Goal: Information Seeking & Learning: Check status

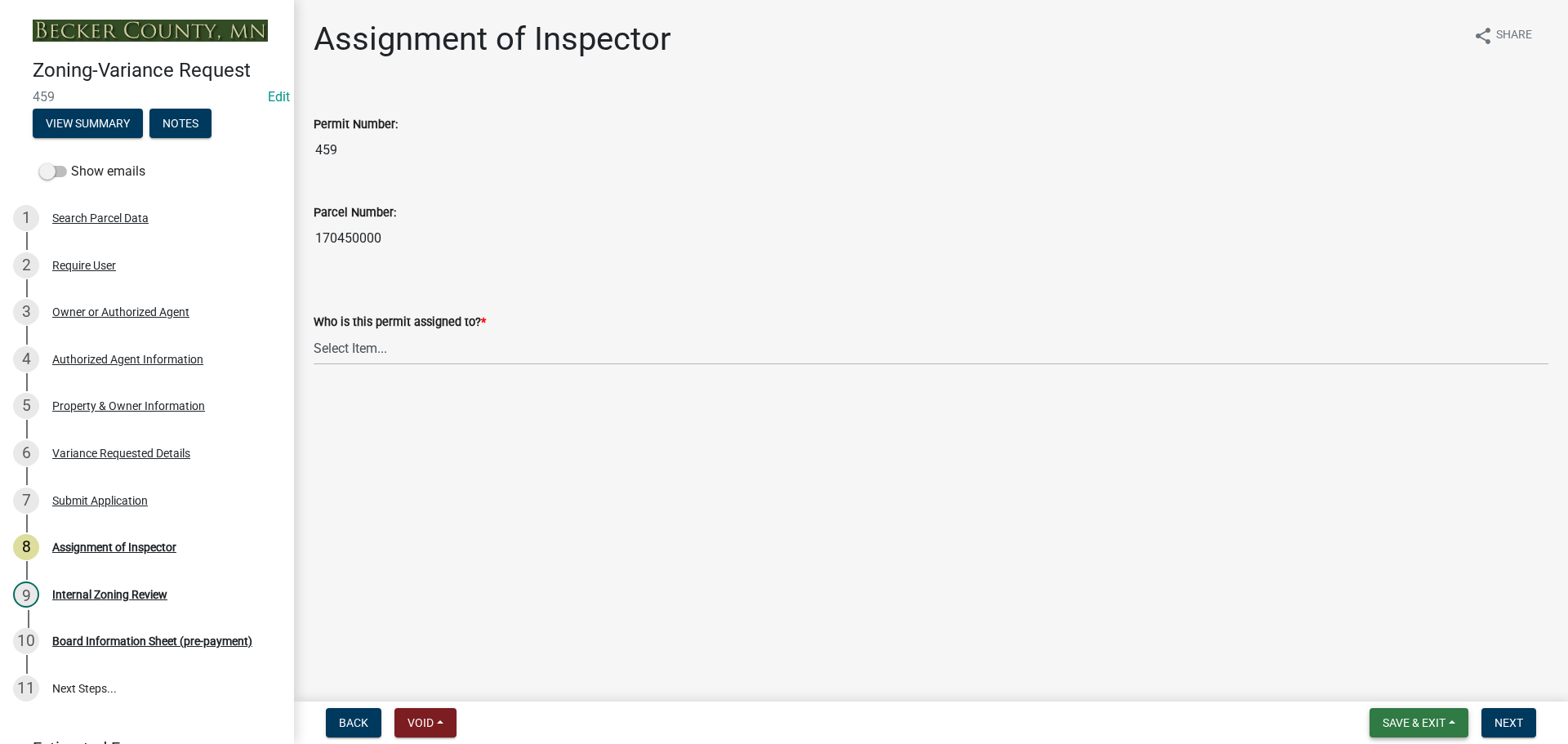
click at [1391, 725] on span "Save & Exit" at bounding box center [1413, 722] width 63 height 13
click at [1375, 655] on button "Save" at bounding box center [1403, 641] width 131 height 39
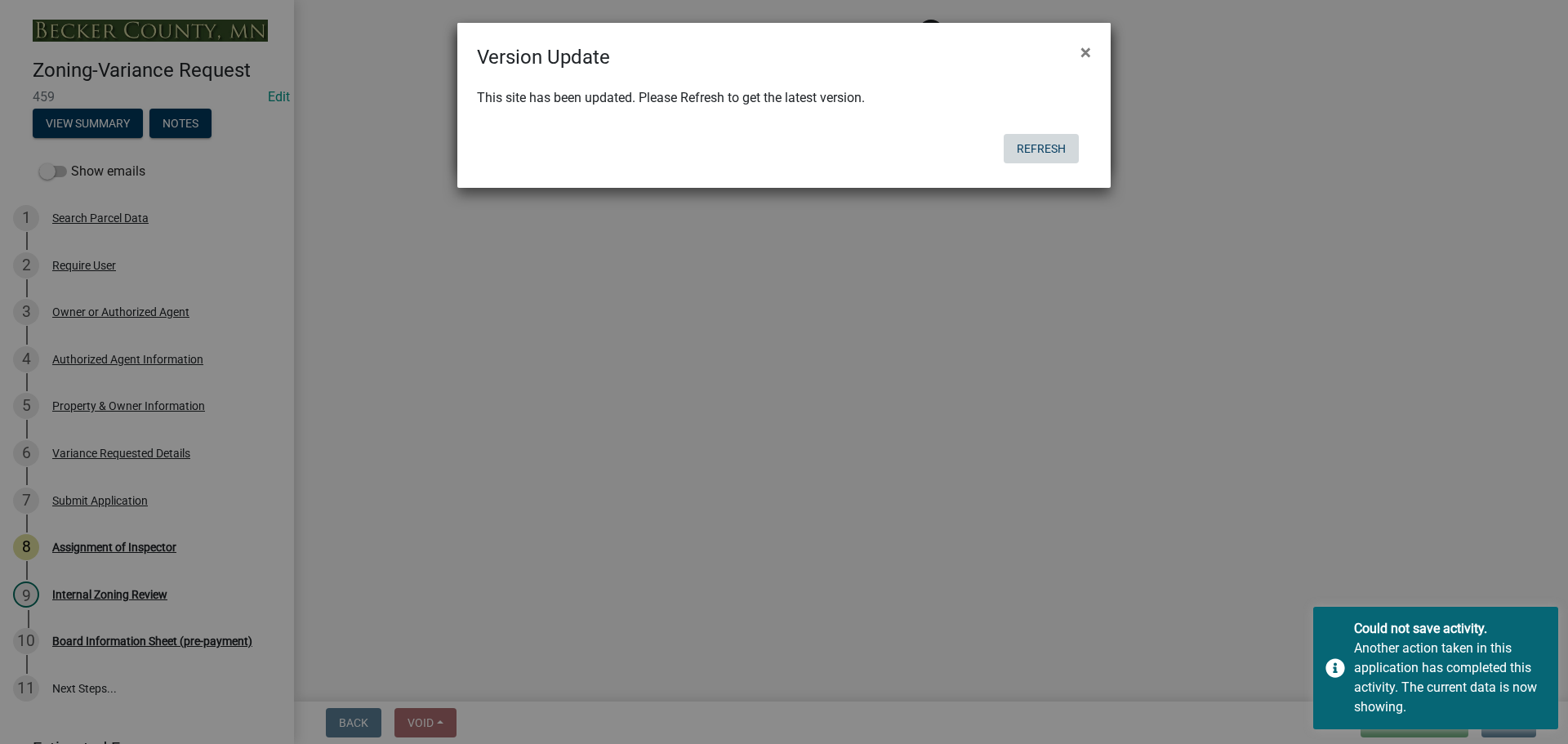
click at [1046, 147] on button "Refresh" at bounding box center [1041, 148] width 75 height 29
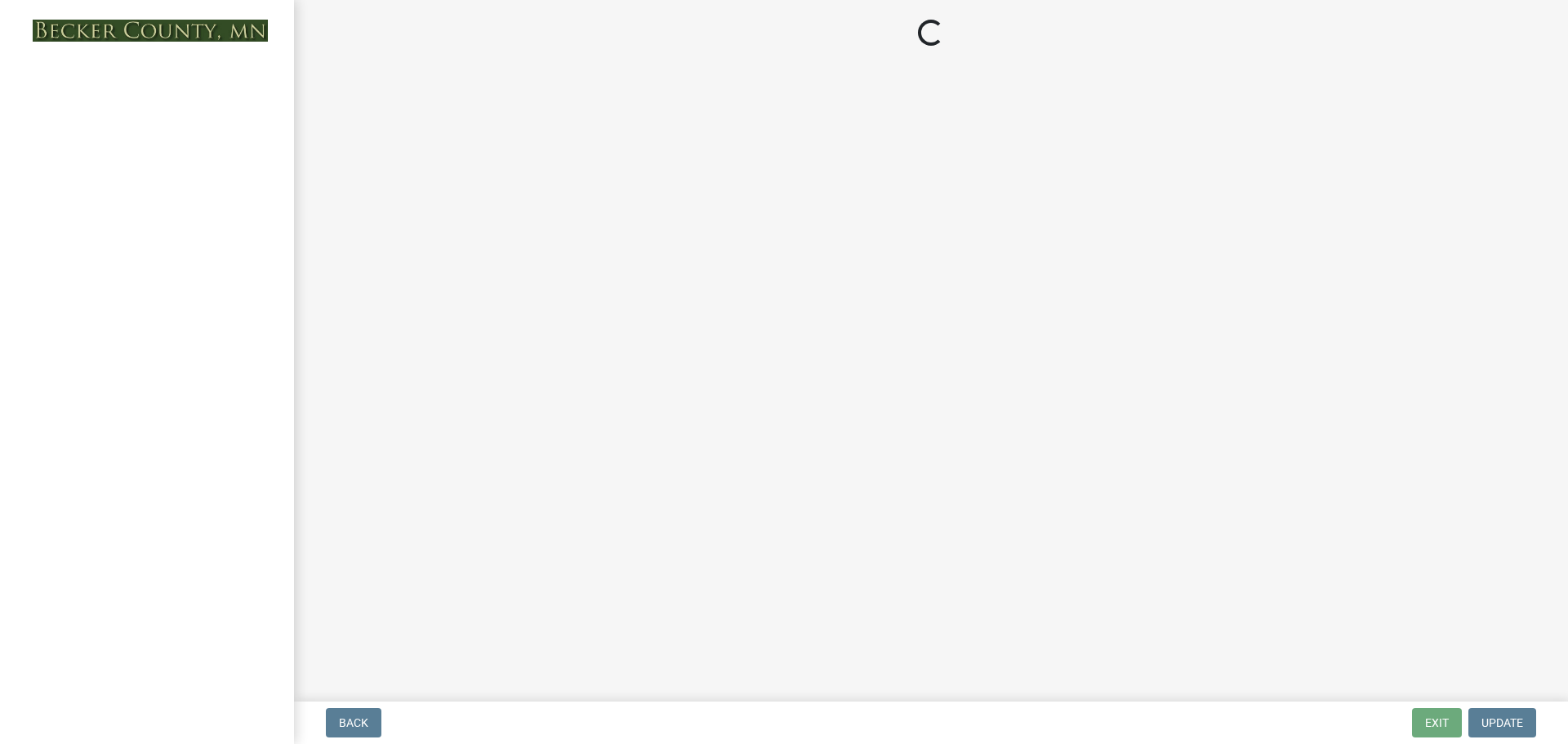
select select "b64156d9-fa44-4416-bc38-d757b052a9cf"
select select "5f5e855c-21f5-42f8-adf6-1036bf7d34a2"
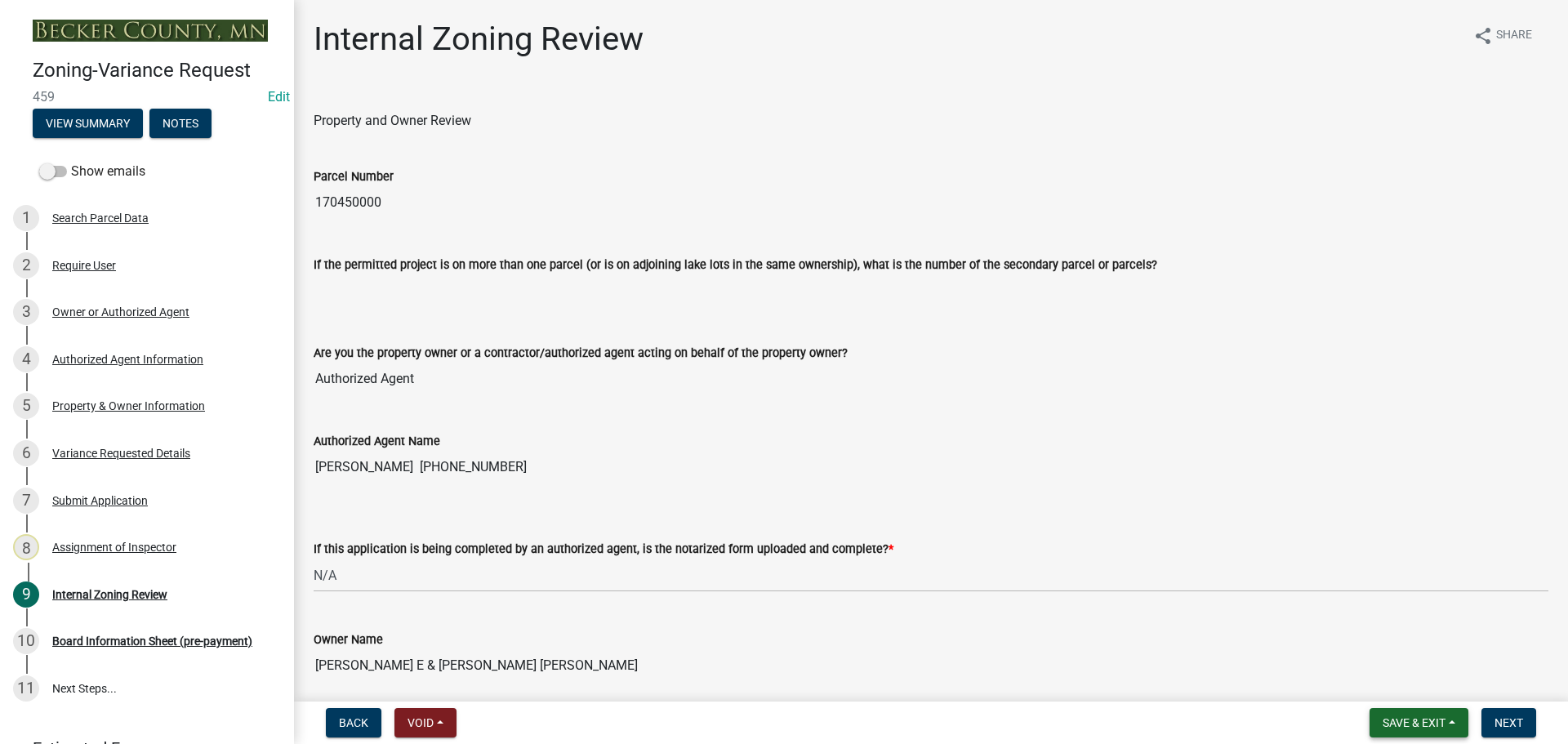
click at [1398, 724] on span "Save & Exit" at bounding box center [1413, 722] width 63 height 13
click at [849, 571] on select "Select Item... Yes No N/A" at bounding box center [931, 575] width 1235 height 34
drag, startPoint x: 686, startPoint y: 403, endPoint x: 648, endPoint y: 364, distance: 54.5
click at [684, 402] on wm-data-entity-input "Are you the property owner or a contractor/authorized agent acting on behalf of…" at bounding box center [931, 364] width 1235 height 88
click at [106, 445] on div "6 Variance Requested Details" at bounding box center [140, 454] width 255 height 26
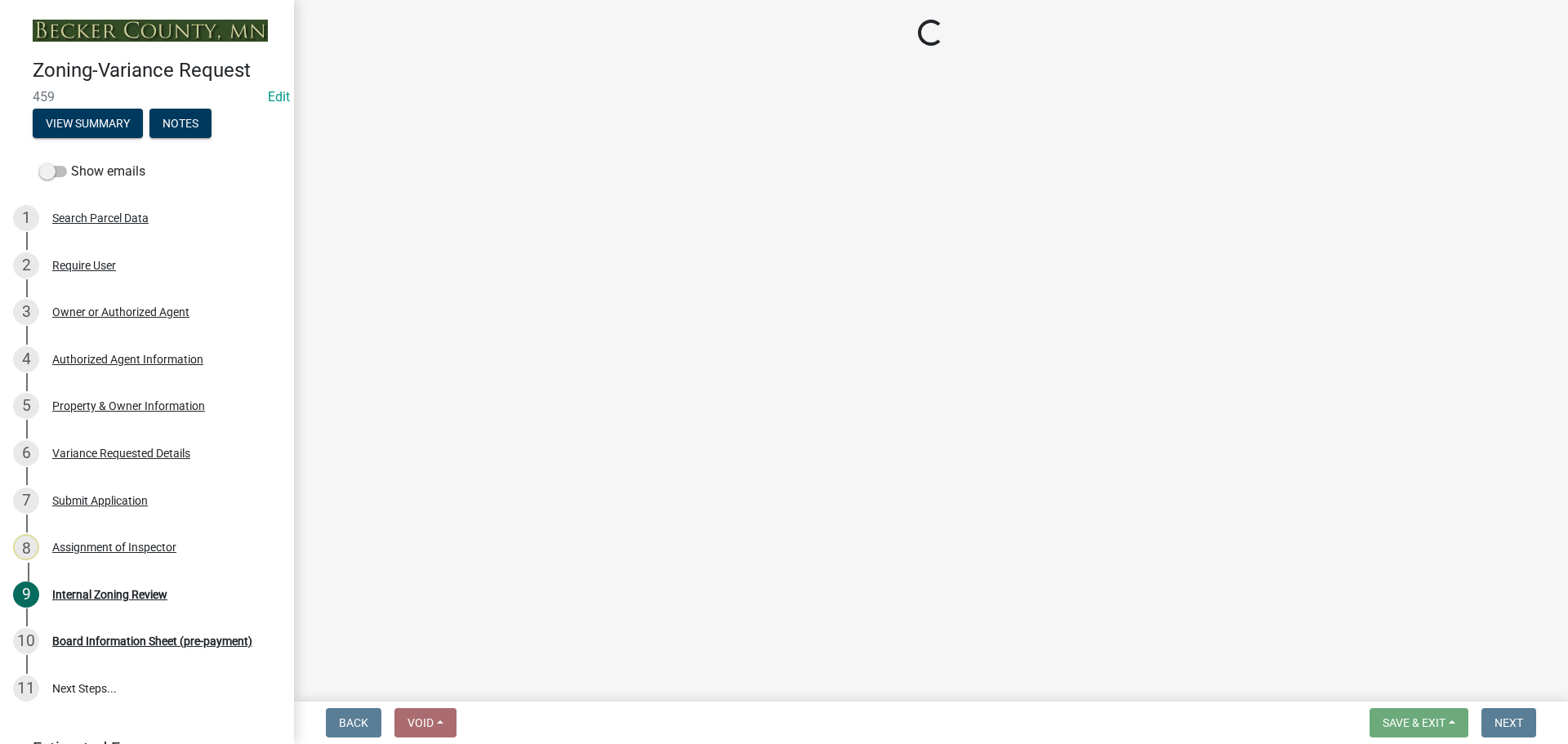
select select "edc6b78d-c029-41a6-a436-e6f76b5f0855"
select select "15bf2cec-1ca8-47a3-85db-999609351cbd"
select select "fa582be9-2d62-4523-84bf-021228ae85a0"
select select "bb2b5e43-03c1-4874-9abf-a65f400af928"
select select "8ea3e6c3-8fed-4904-aa20-2f643744aa0c"
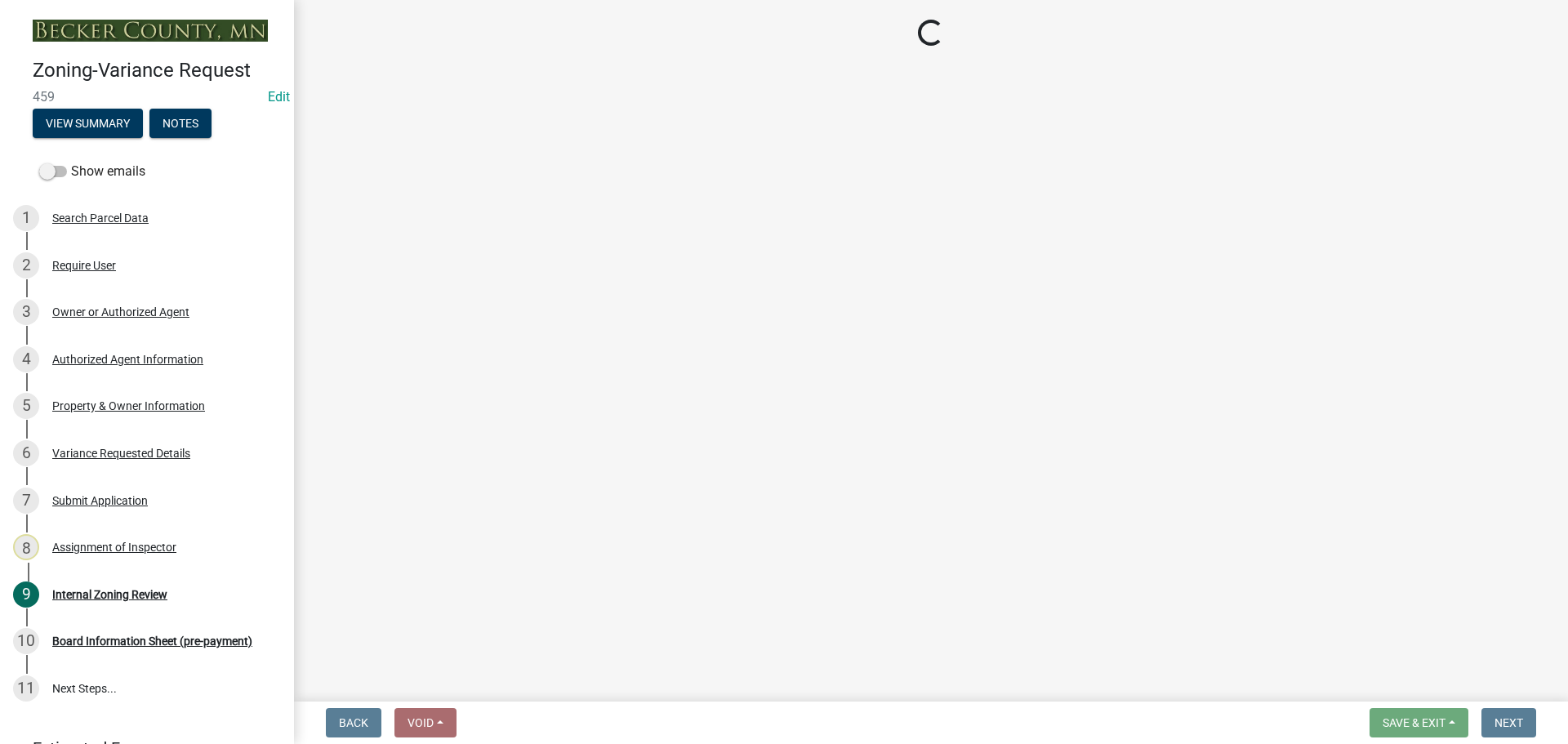
select select "860afd09-da87-482b-bca4-413f5cf53582"
select select "7ceadfd0-f0c9-4b9c-a53d-dc82f9dbdebf"
select select "1aa51e34-4f0a-4095-a3f3-287665056048"
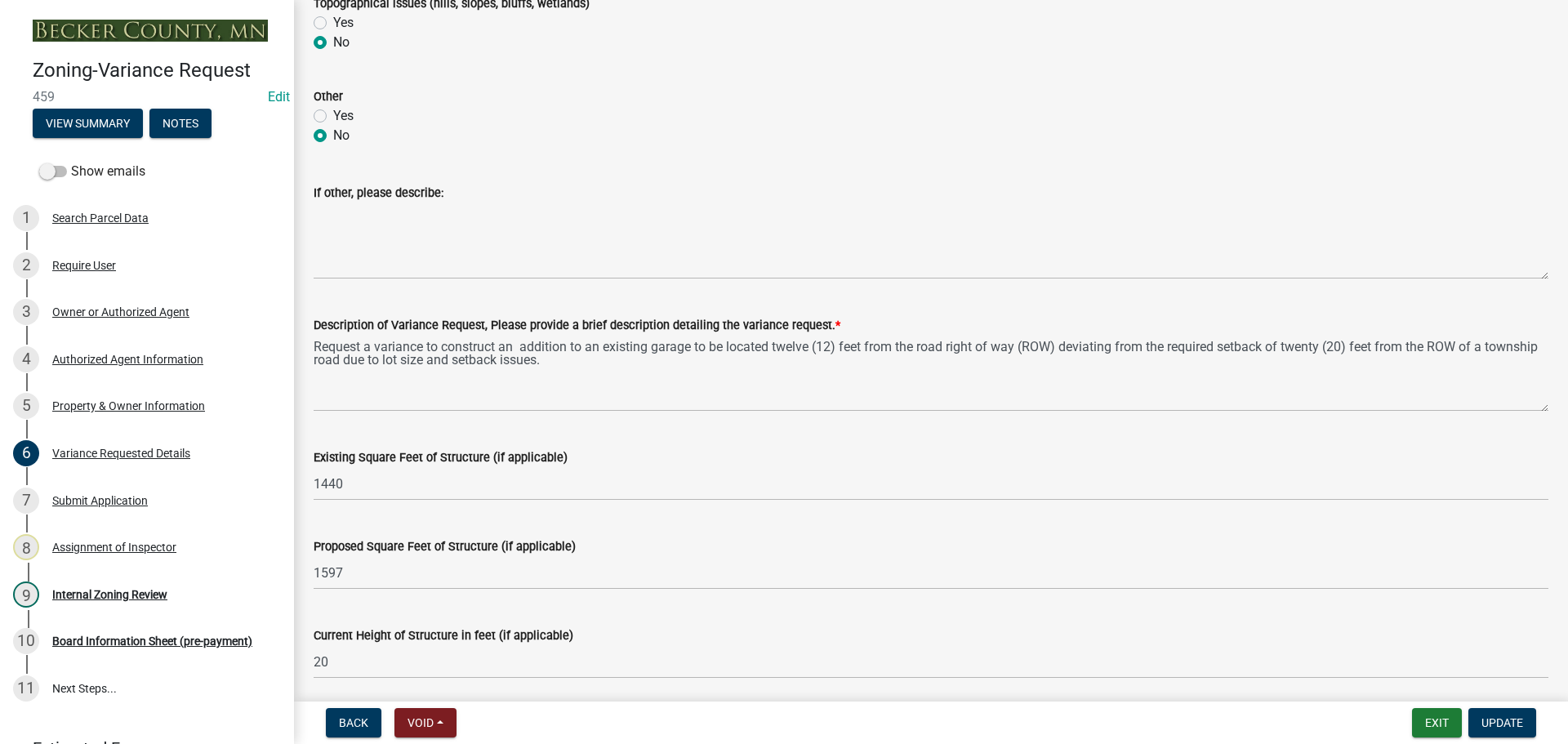
scroll to position [1061, 0]
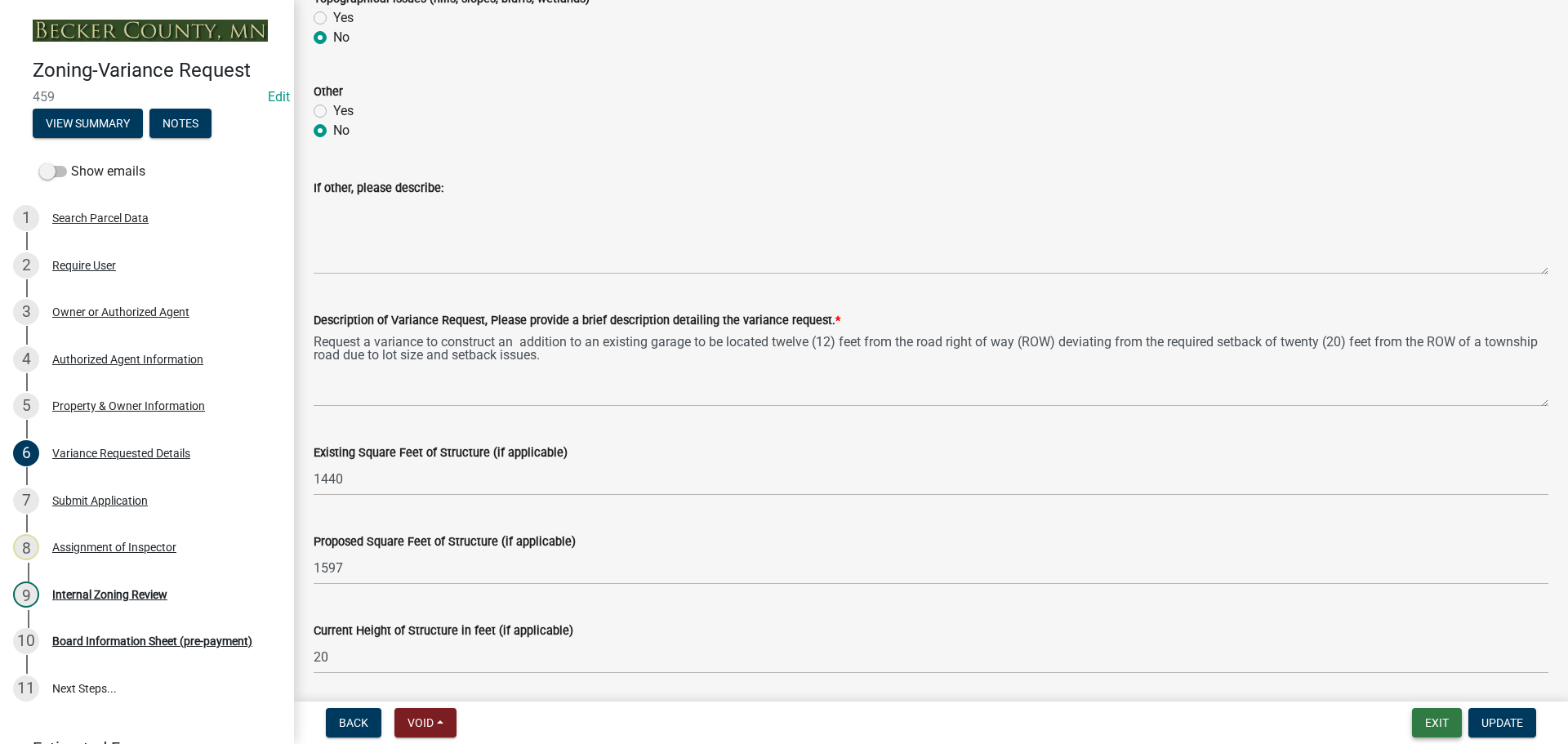
click at [1421, 723] on button "Exit" at bounding box center [1436, 722] width 49 height 29
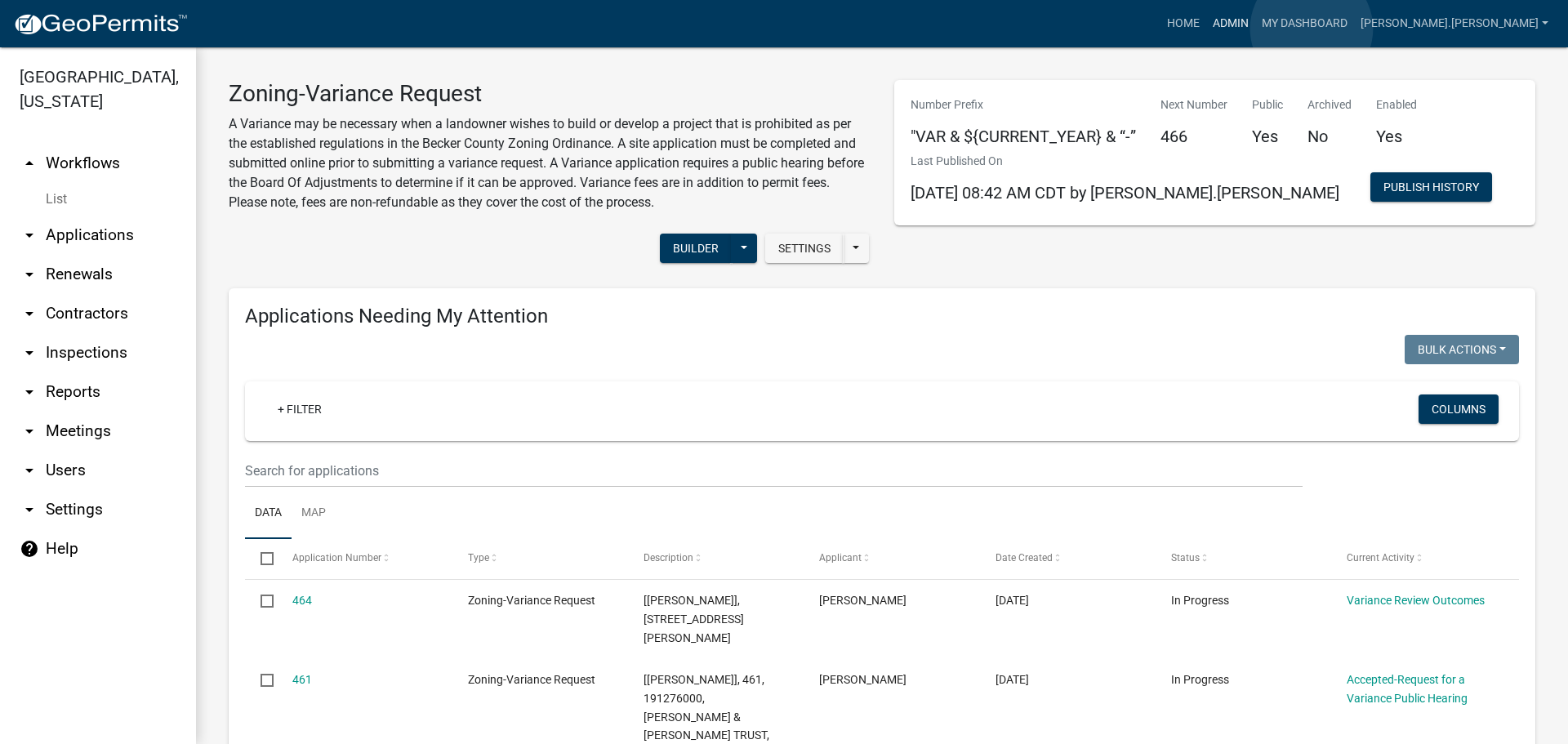
click at [1255, 28] on link "Admin" at bounding box center [1230, 23] width 49 height 31
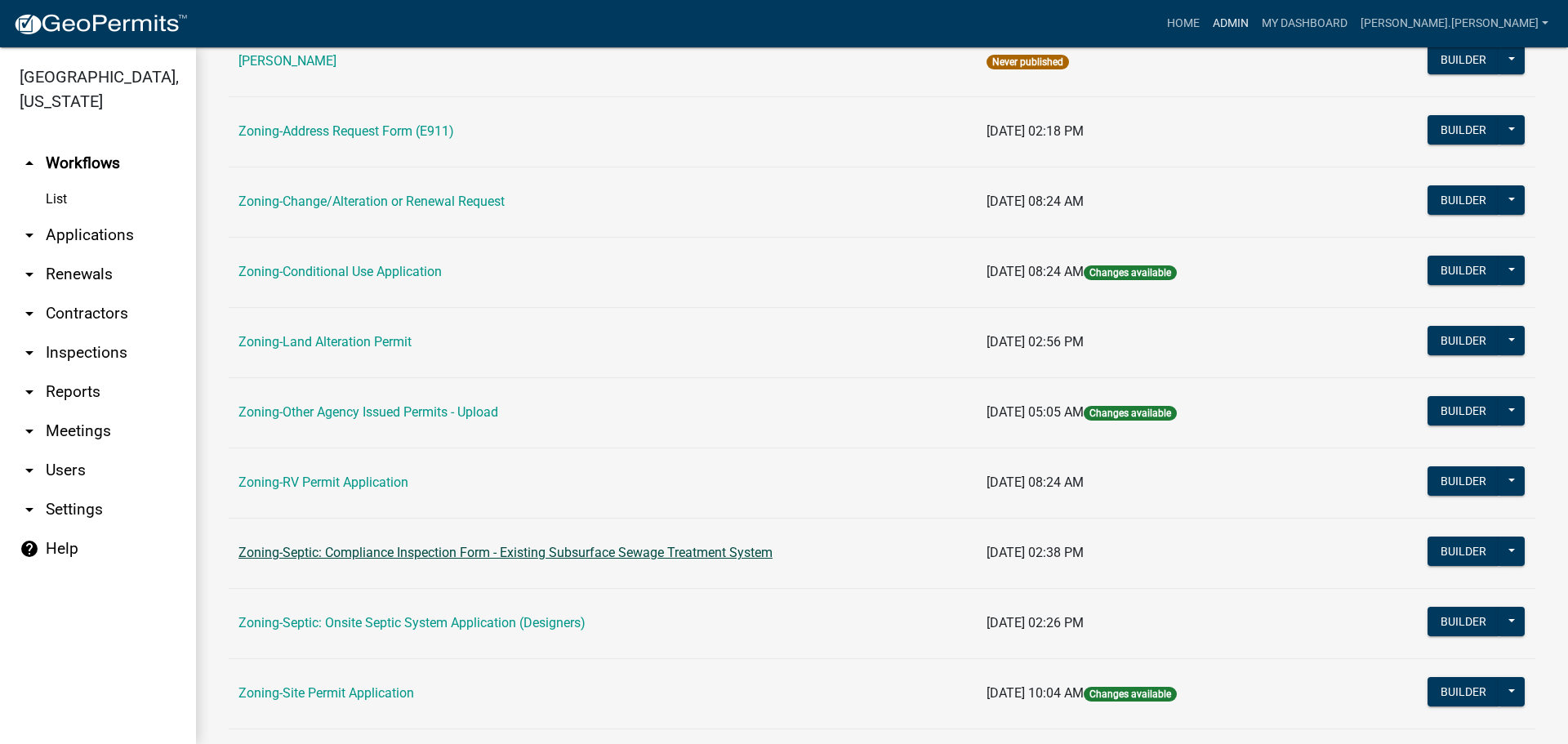
scroll to position [497, 0]
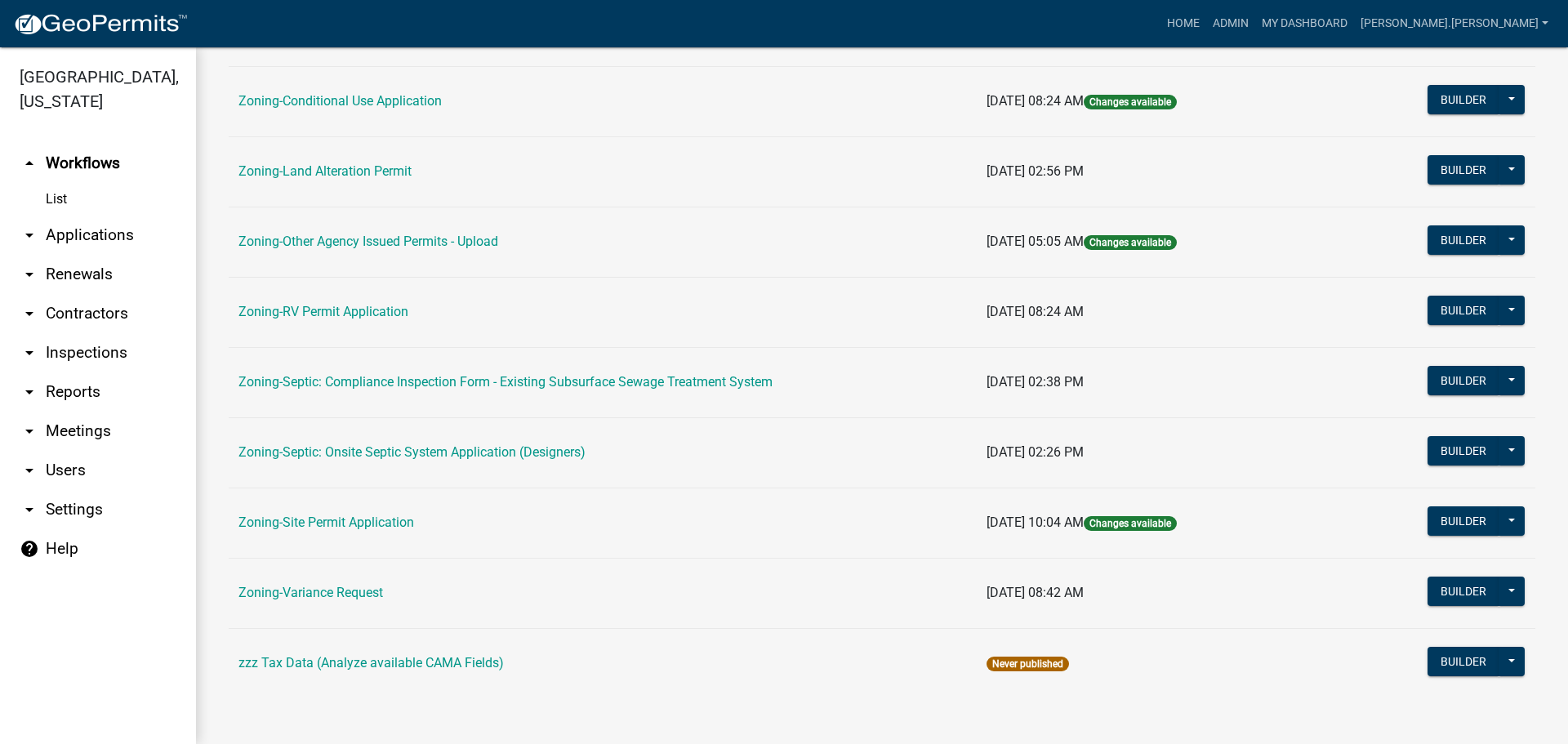
click at [342, 526] on link "Zoning-Site Permit Application" at bounding box center [326, 522] width 176 height 16
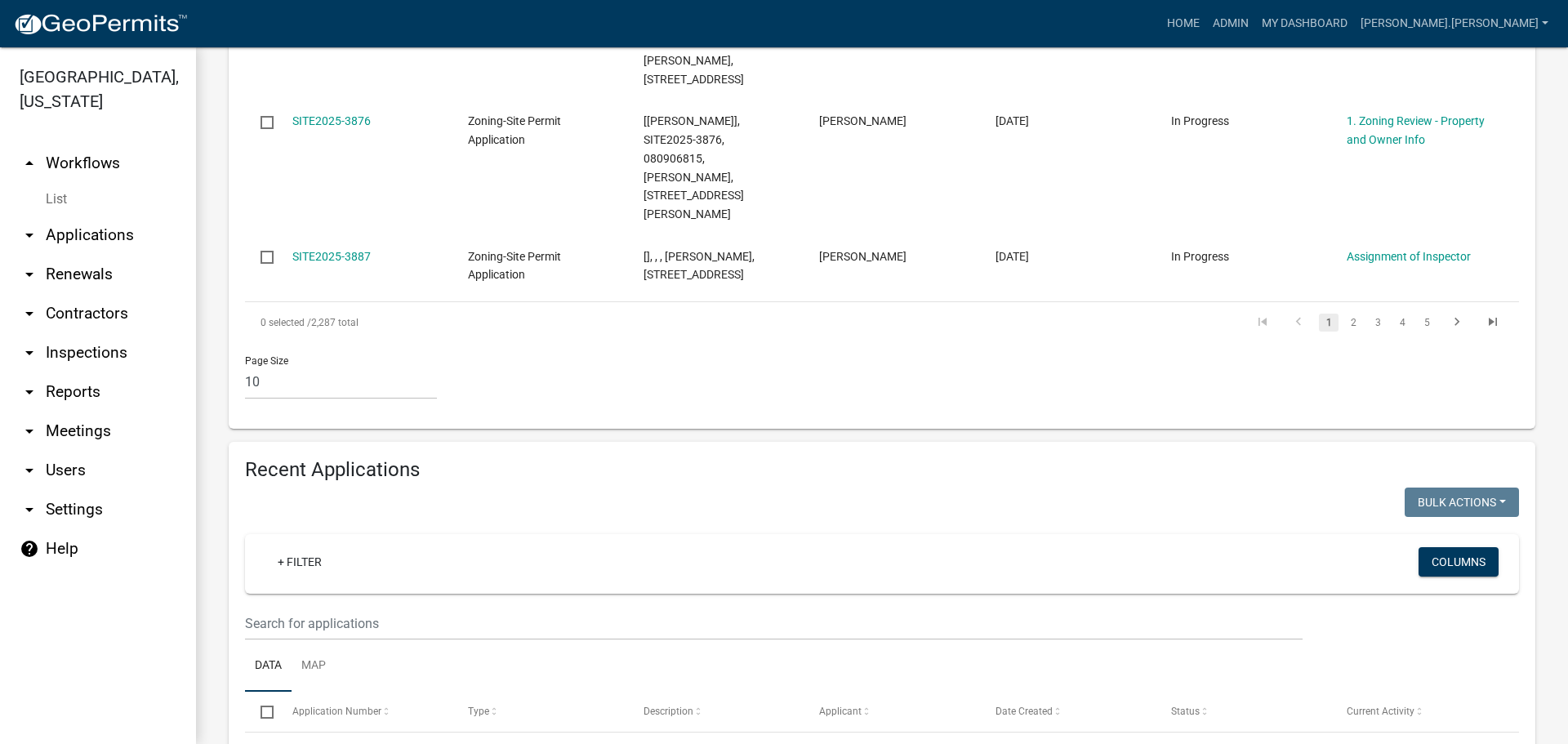
scroll to position [1306, 0]
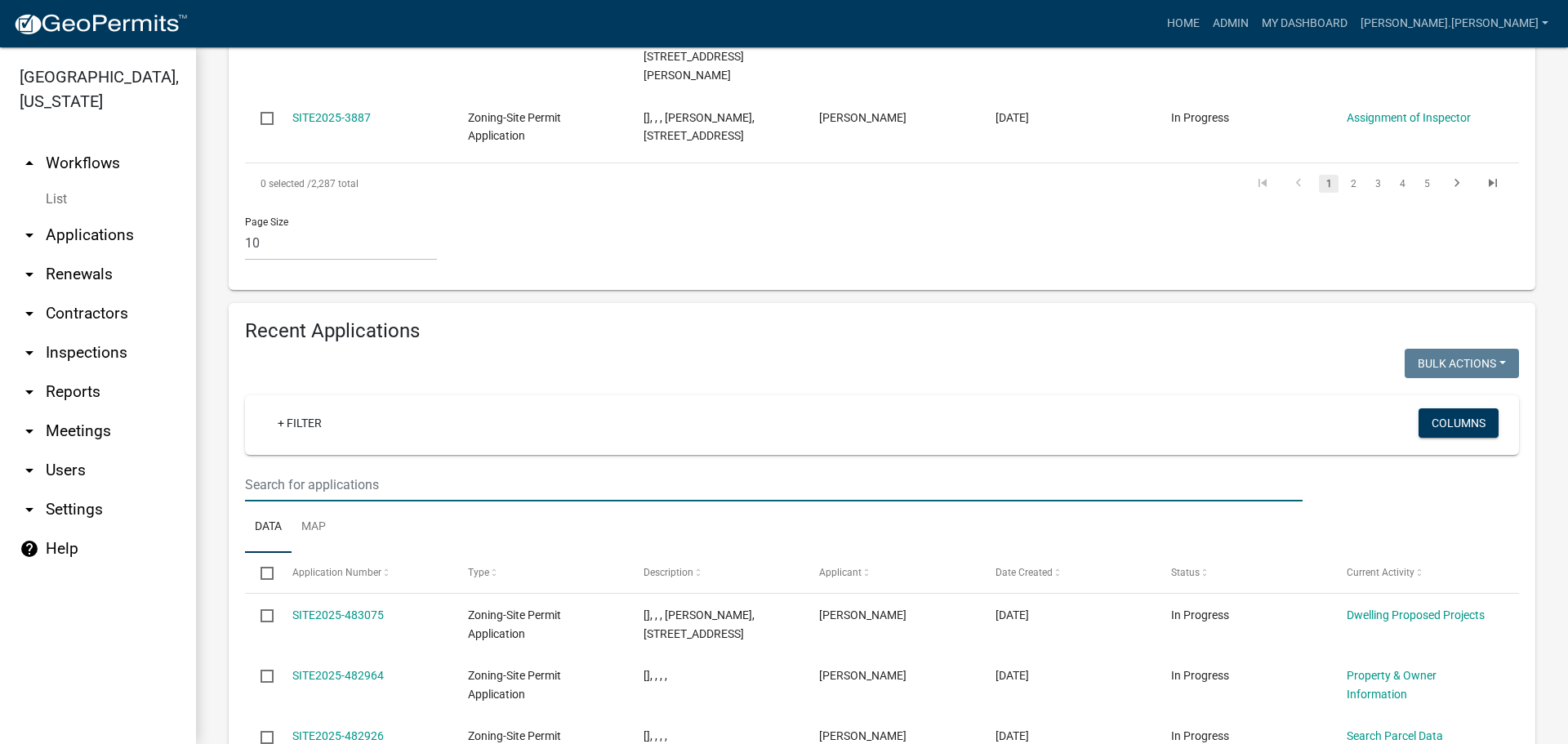
click at [315, 468] on input "text" at bounding box center [773, 485] width 1058 height 34
type input "170297003"
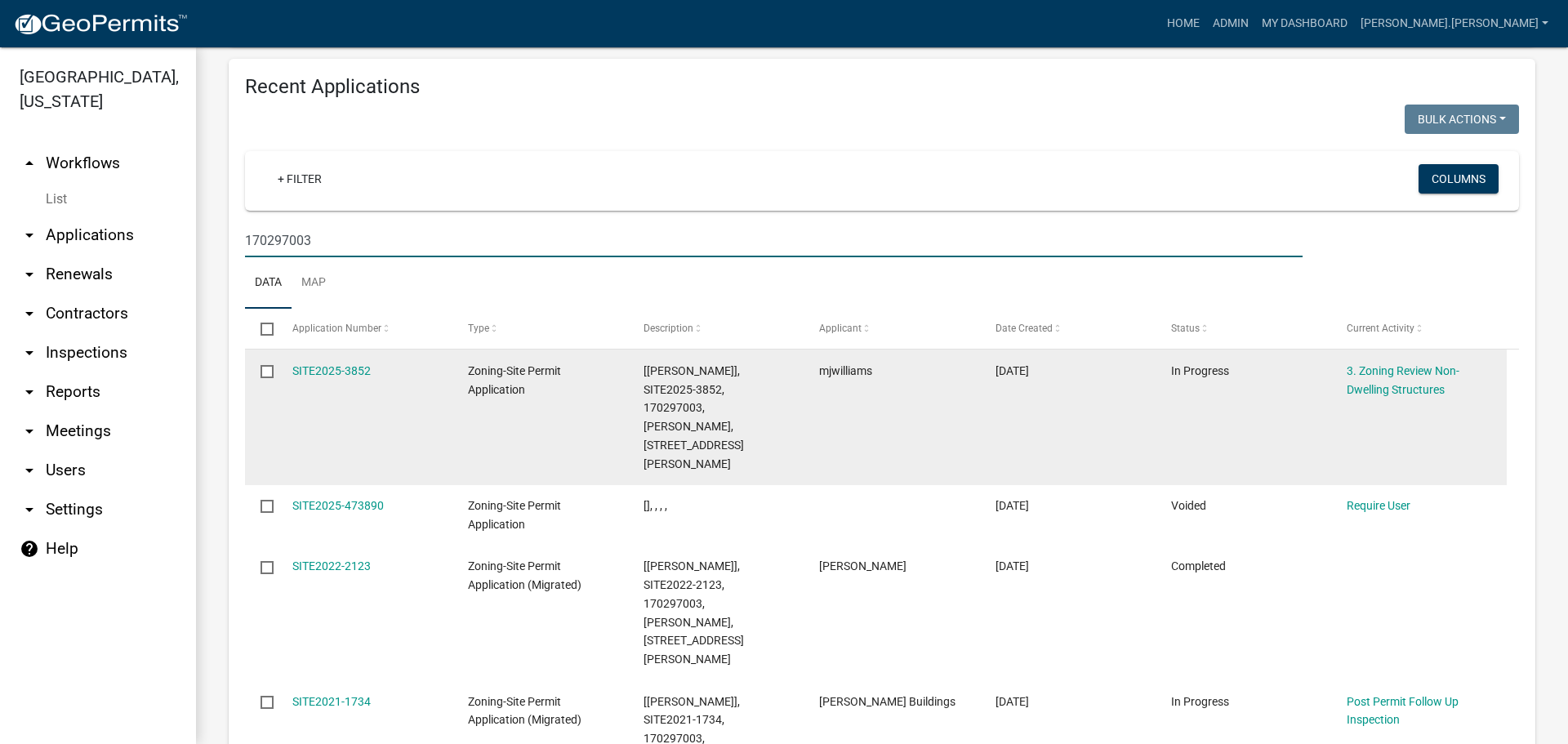
scroll to position [1551, 0]
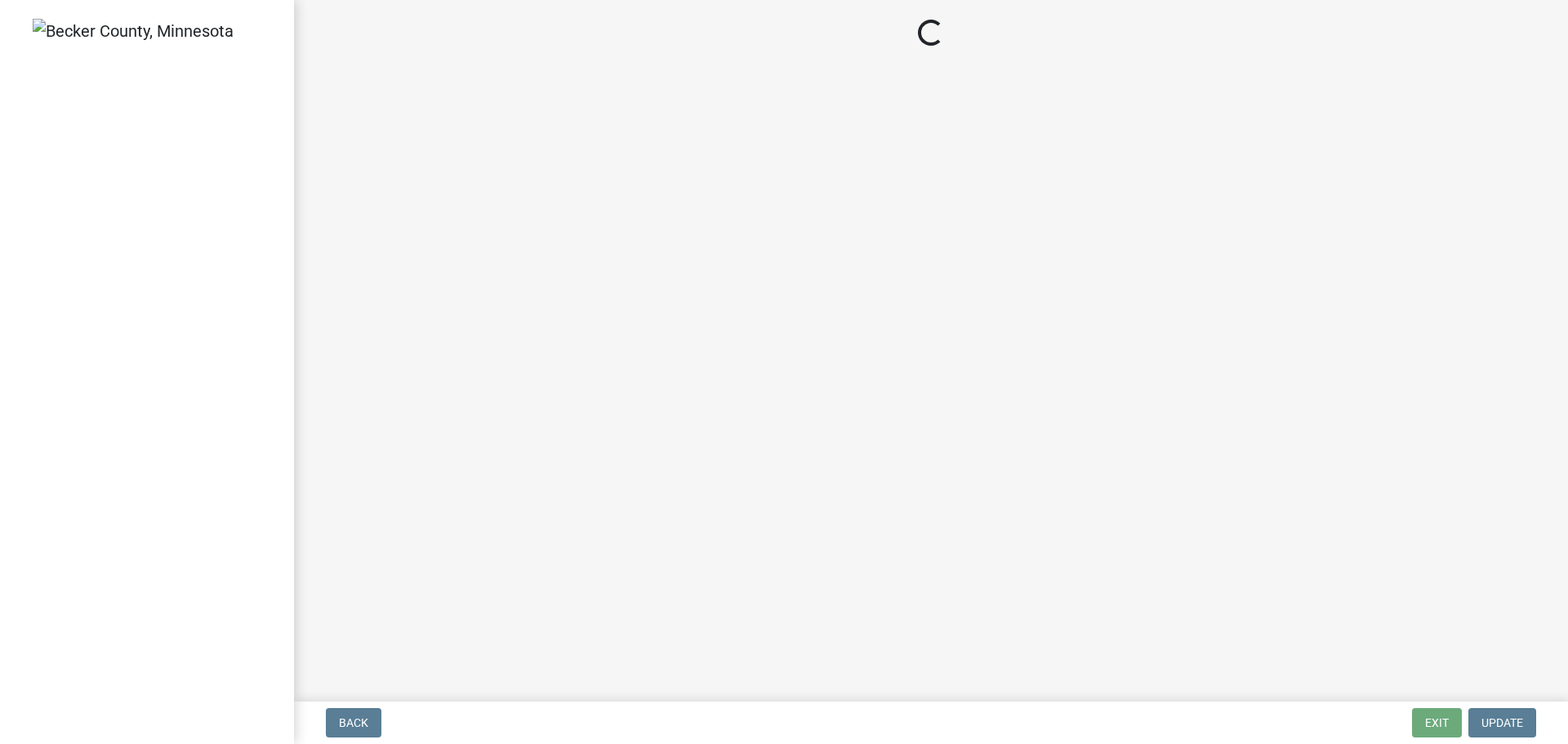
select select "3: 3"
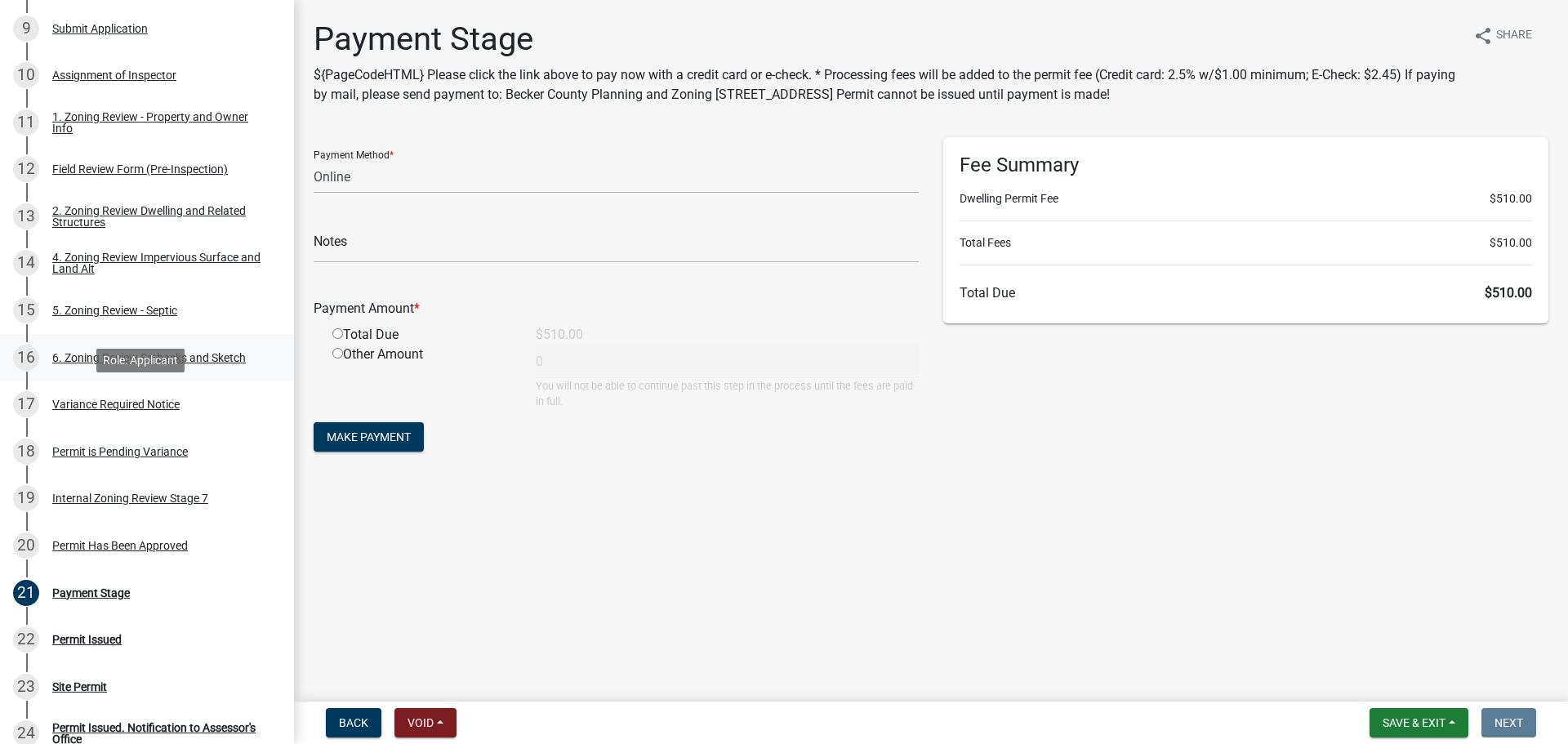
scroll to position [571, 0]
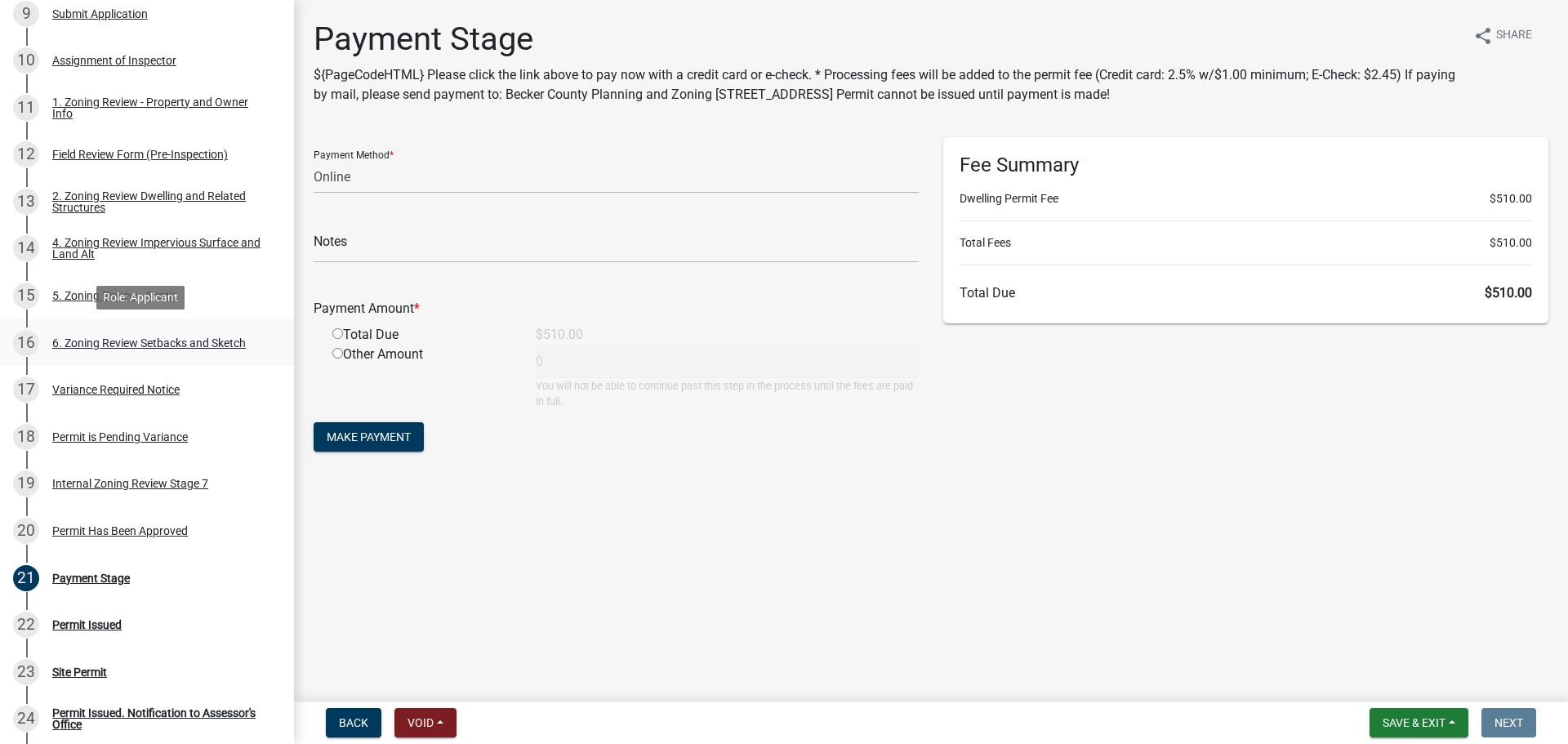
click at [158, 342] on div "6. Zoning Review Setbacks and Sketch" at bounding box center [148, 342] width 193 height 11
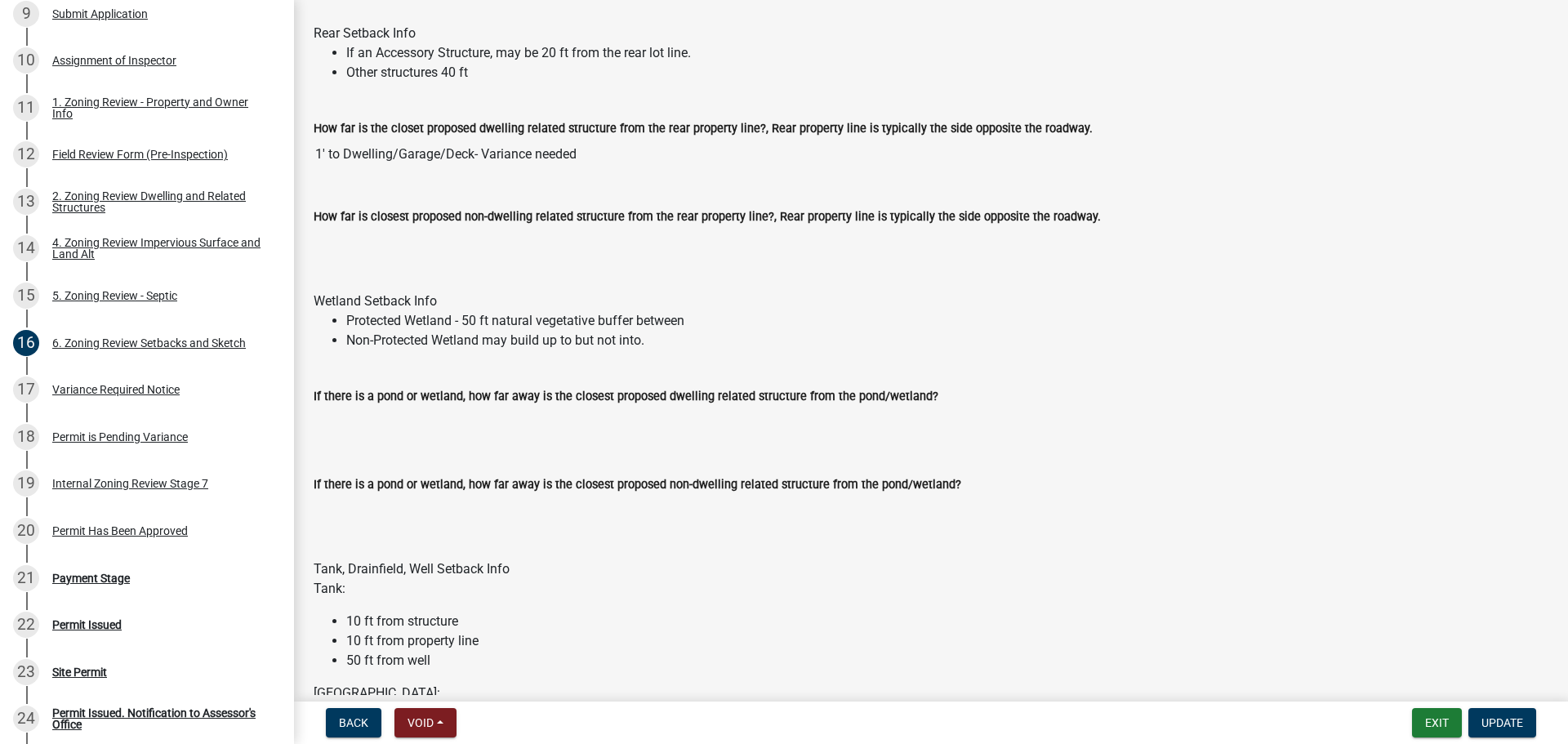
scroll to position [1714, 0]
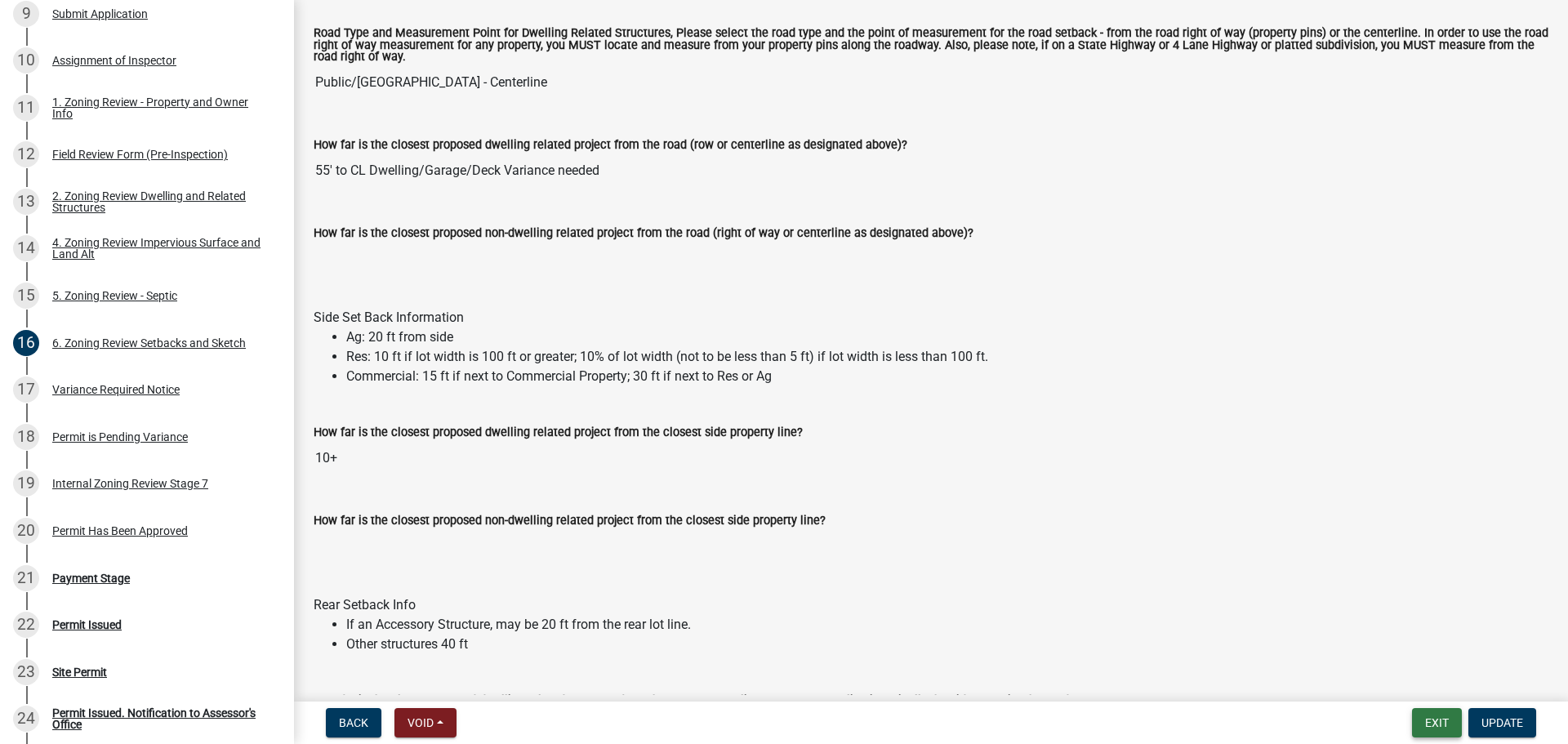
click at [1424, 718] on button "Exit" at bounding box center [1436, 722] width 49 height 29
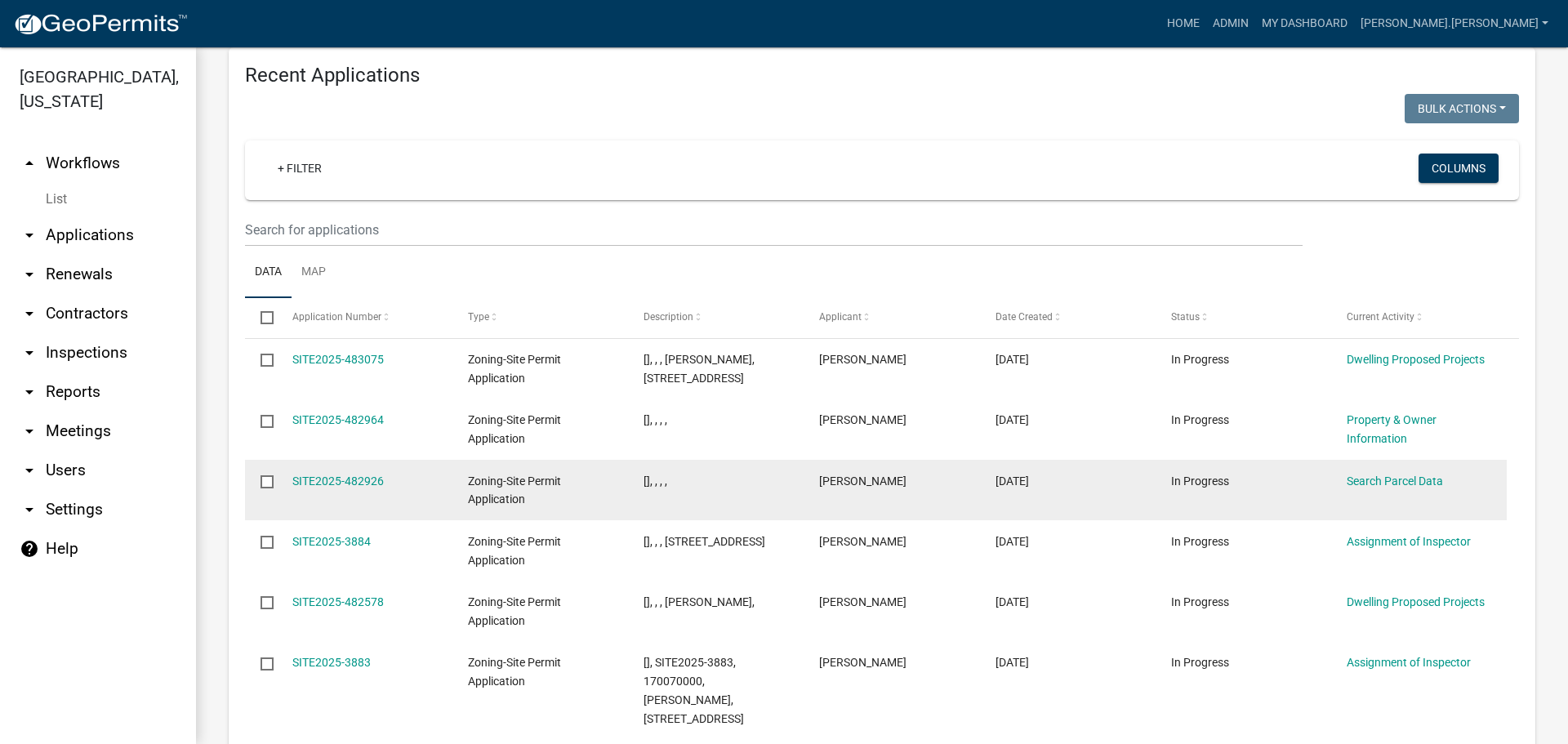
scroll to position [478, 0]
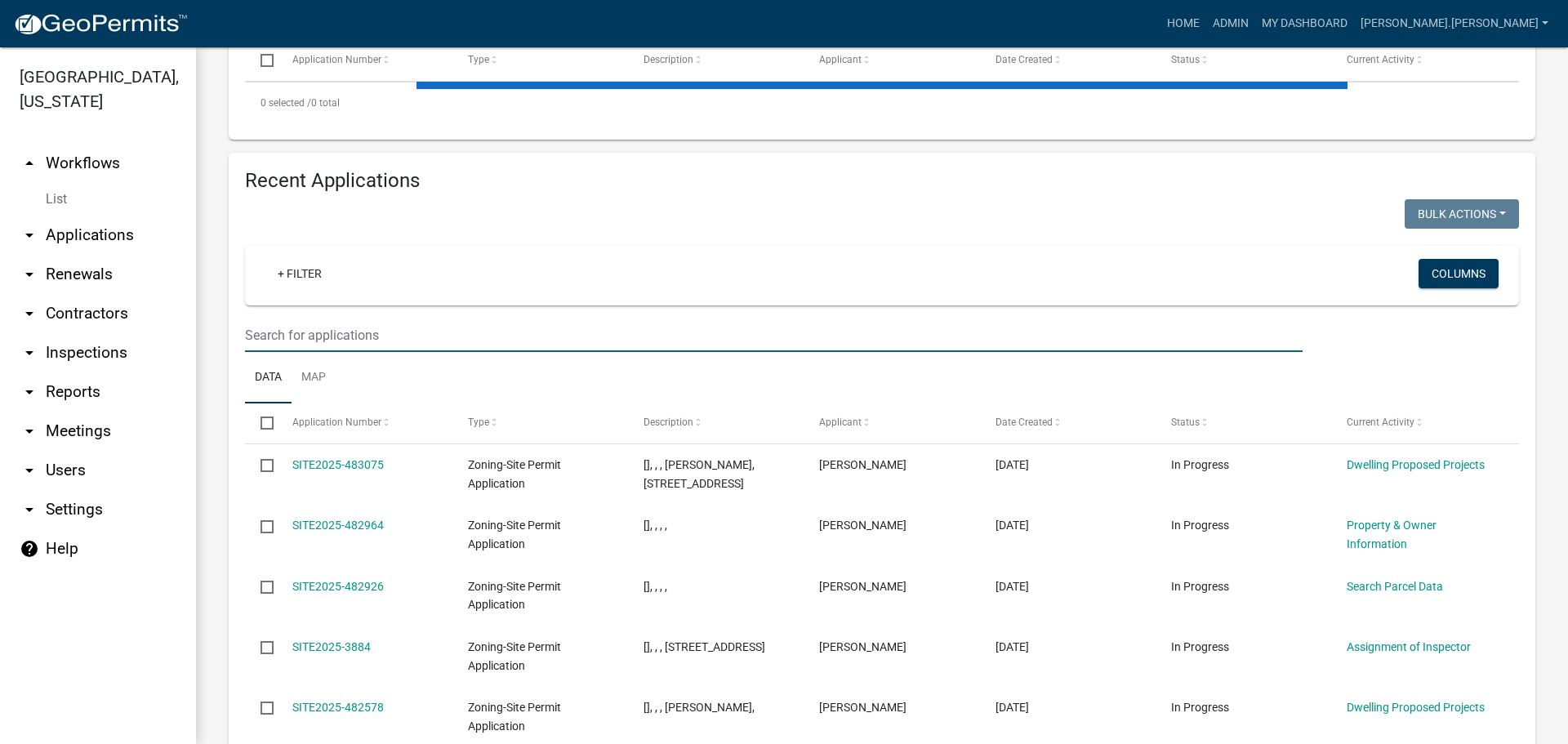
click at [275, 334] on input "text" at bounding box center [773, 335] width 1058 height 34
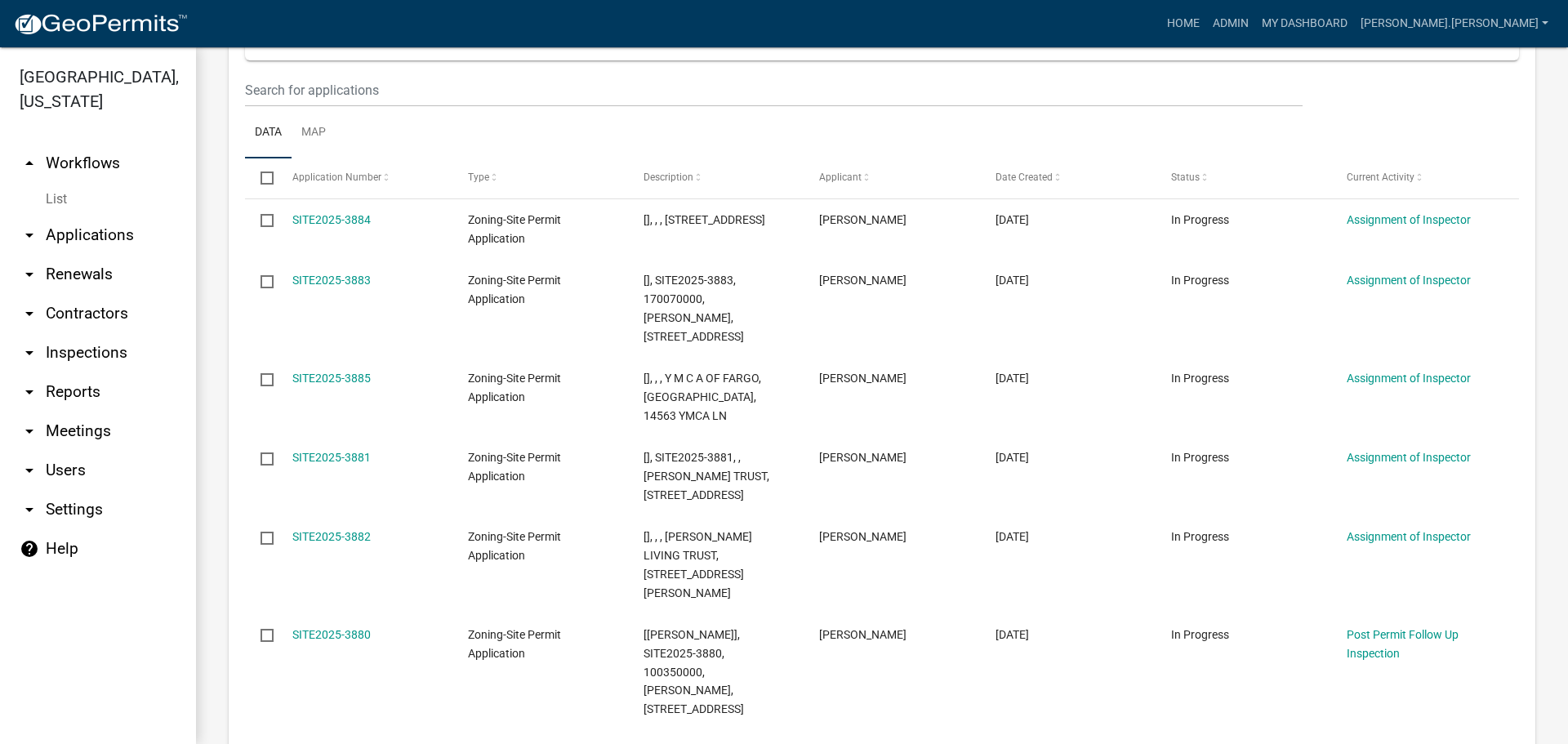
scroll to position [234, 0]
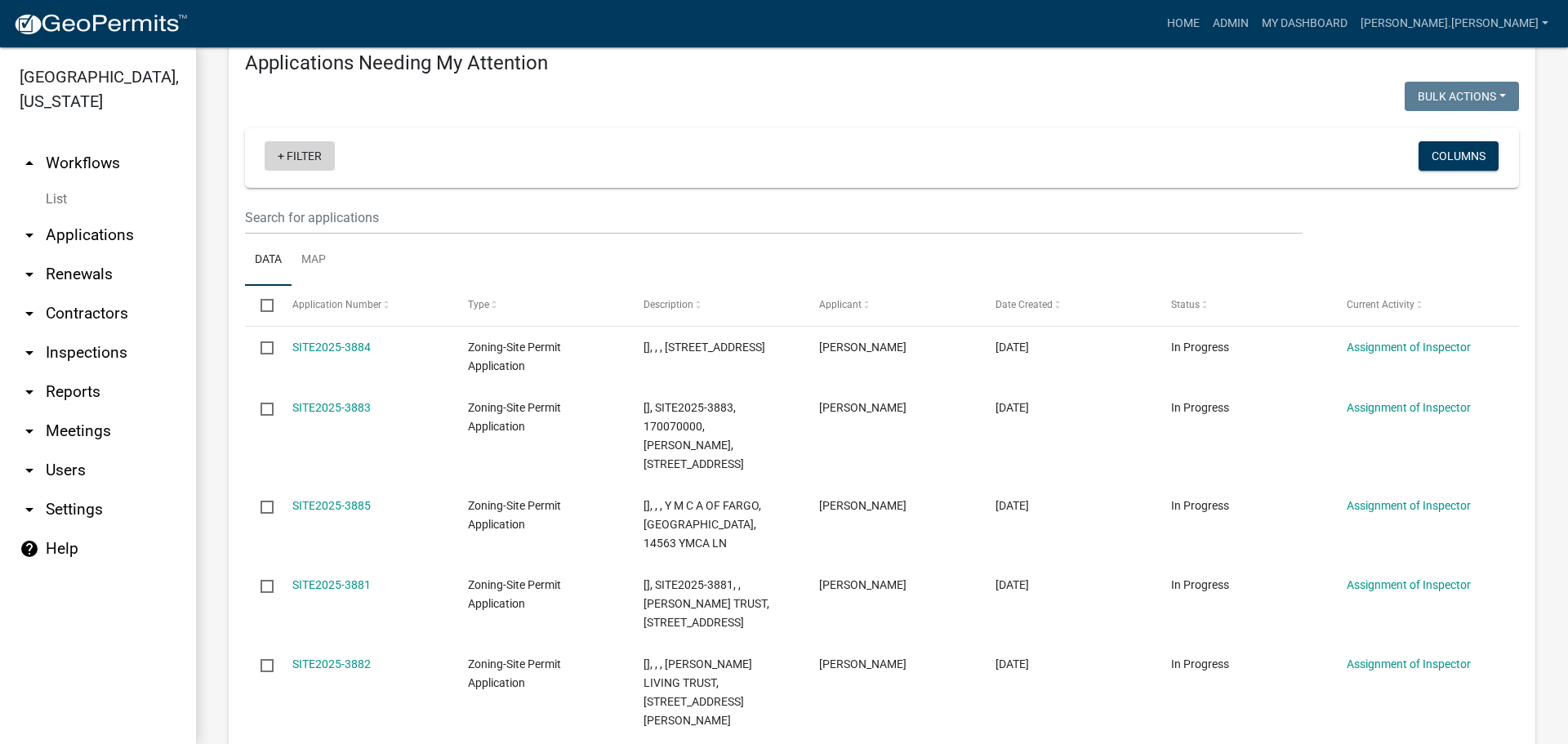
click at [291, 156] on link "+ Filter" at bounding box center [300, 155] width 71 height 29
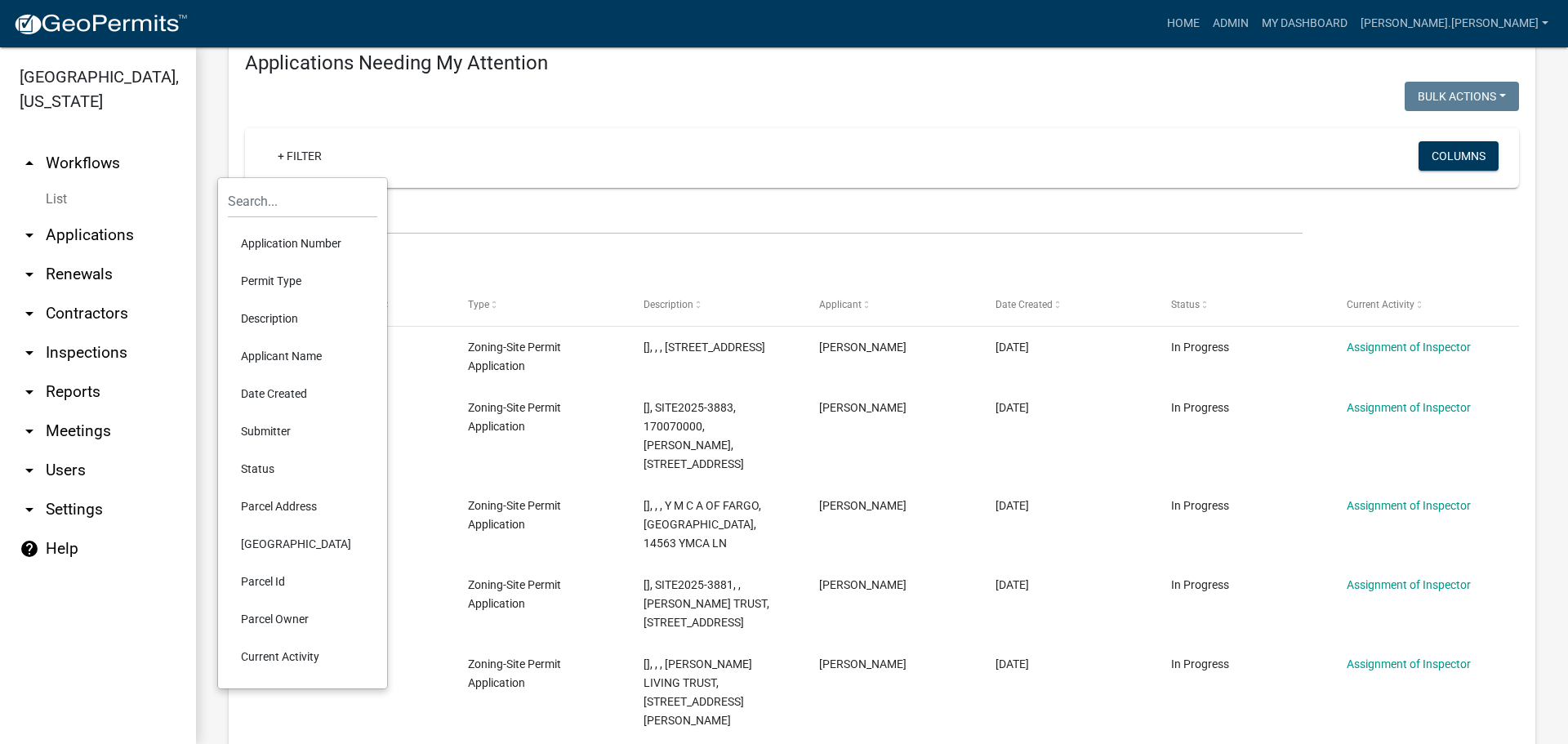
click at [332, 244] on li "Application Number" at bounding box center [302, 243] width 149 height 38
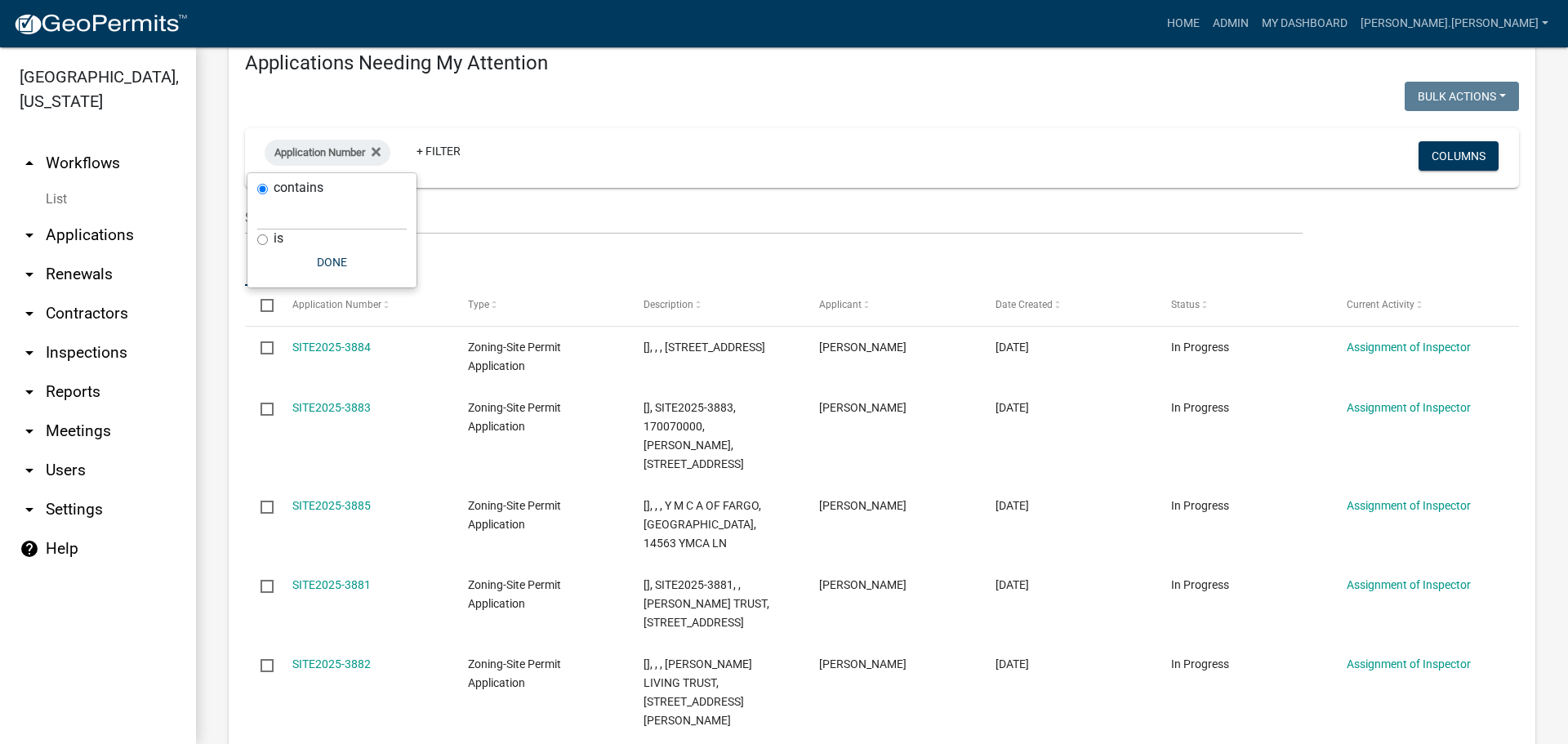
click at [259, 237] on input "is" at bounding box center [262, 239] width 11 height 11
radio input "true"
click at [271, 232] on input "text" at bounding box center [331, 230] width 149 height 34
click at [378, 154] on icon at bounding box center [376, 152] width 9 height 9
click at [288, 156] on link "+ Filter" at bounding box center [300, 155] width 71 height 29
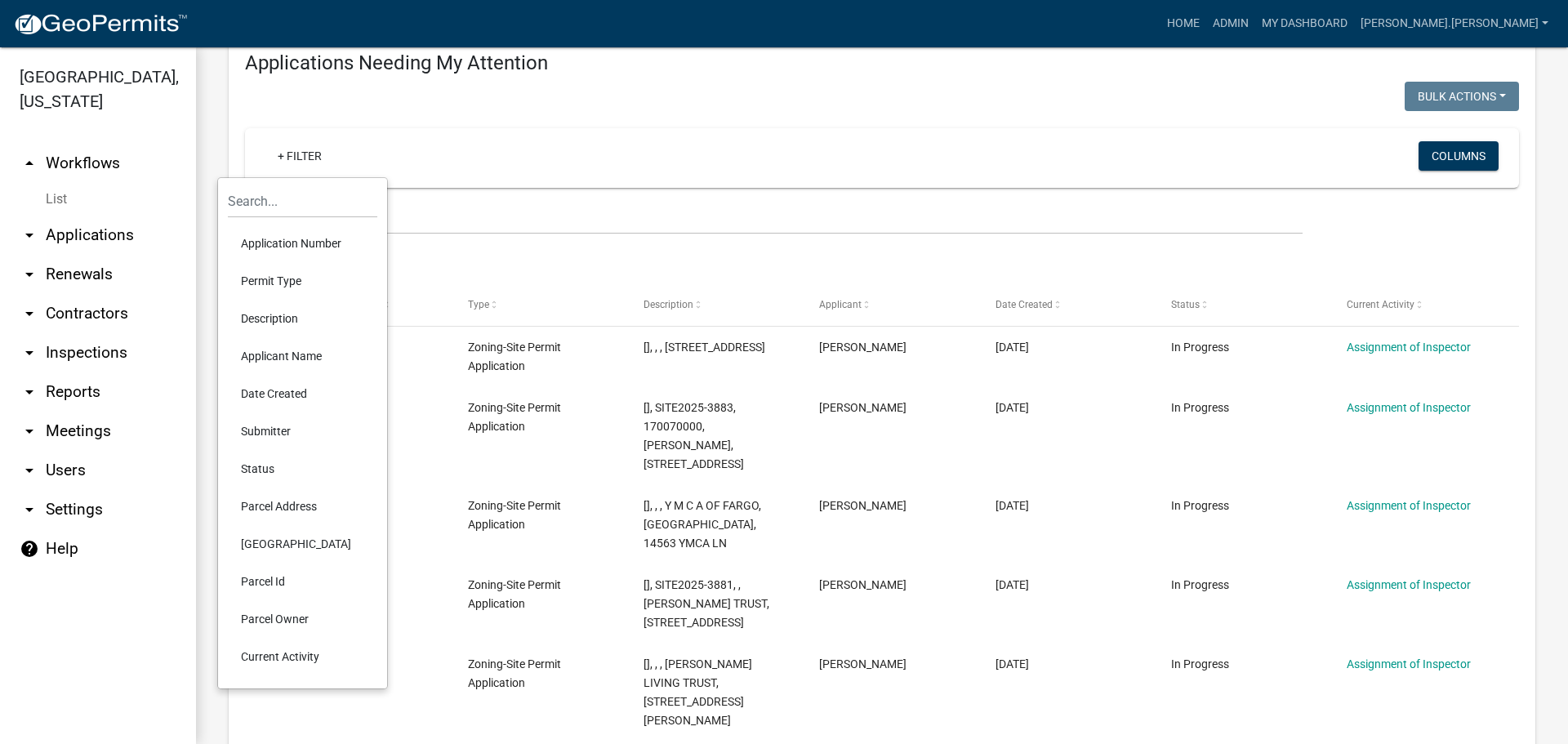
click at [289, 575] on li "Parcel Id" at bounding box center [302, 581] width 149 height 38
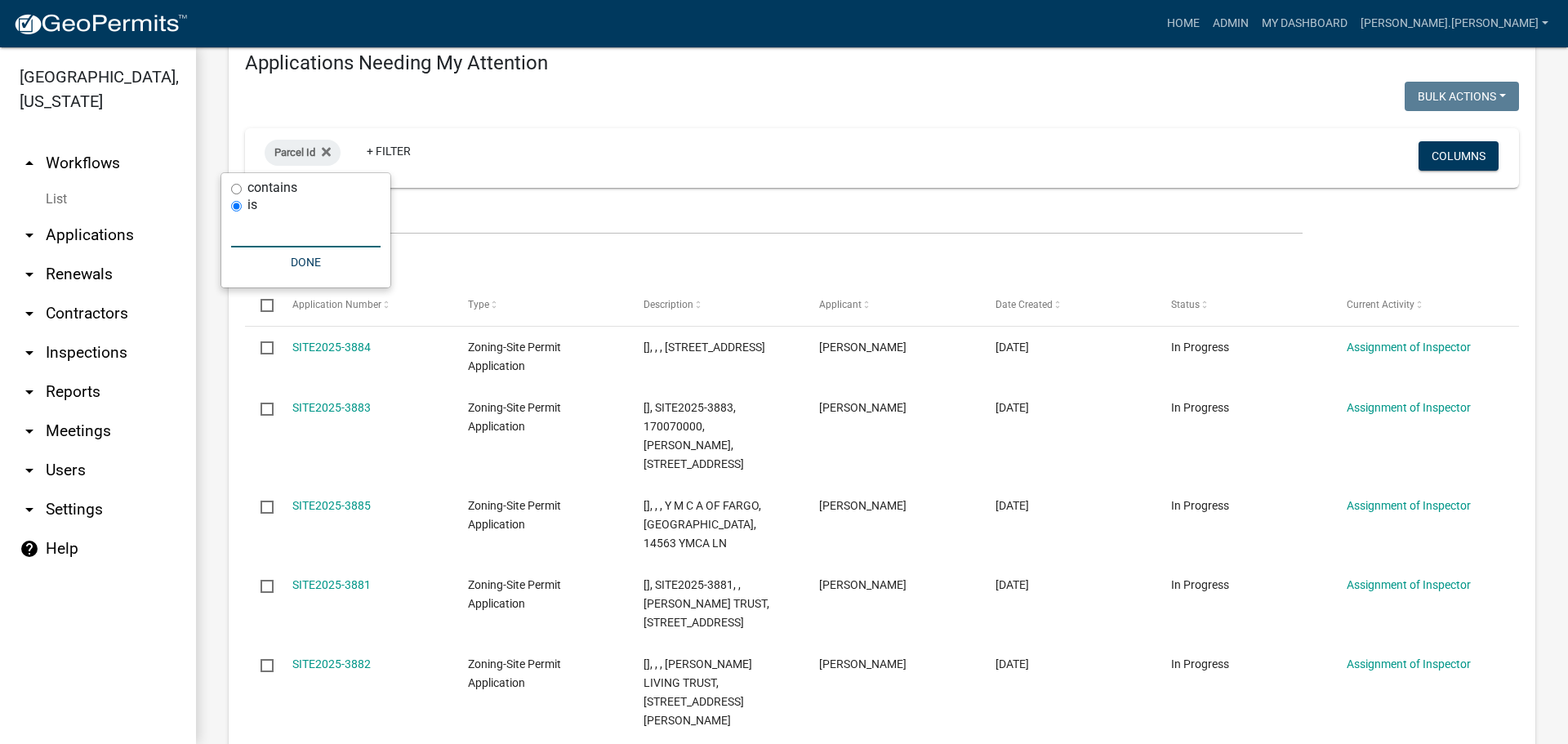
click at [276, 234] on input "text" at bounding box center [305, 230] width 149 height 34
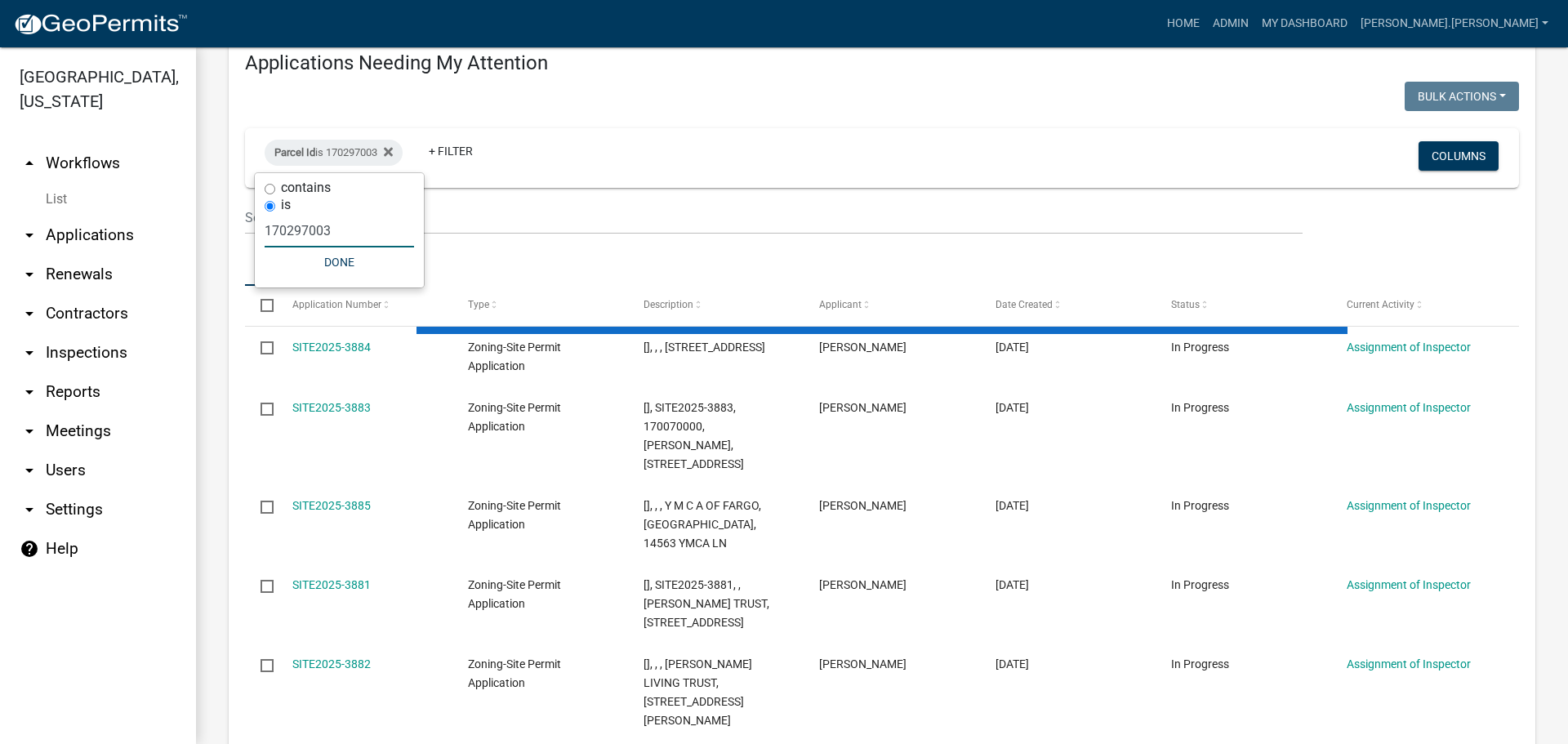
type input "170297003"
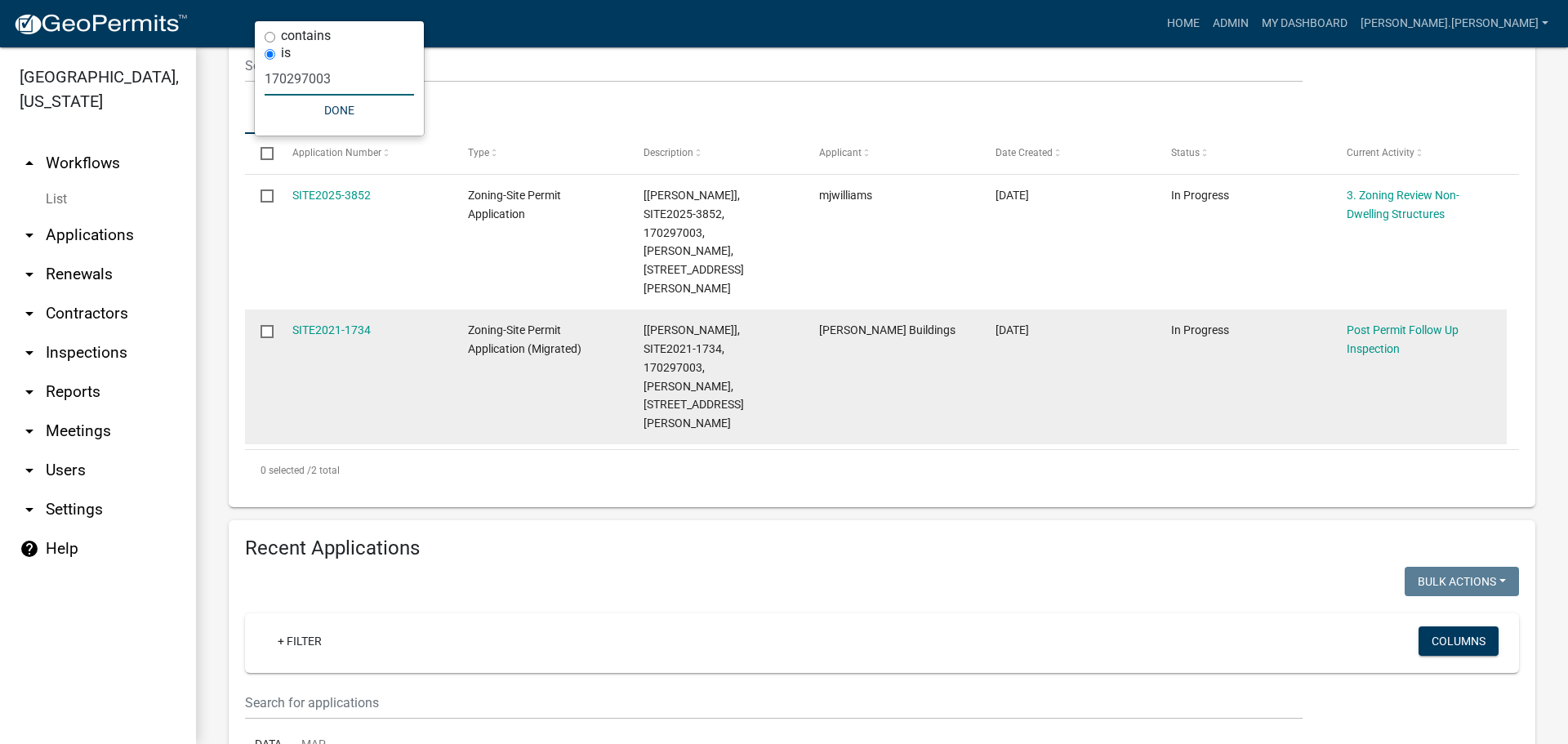
scroll to position [642, 0]
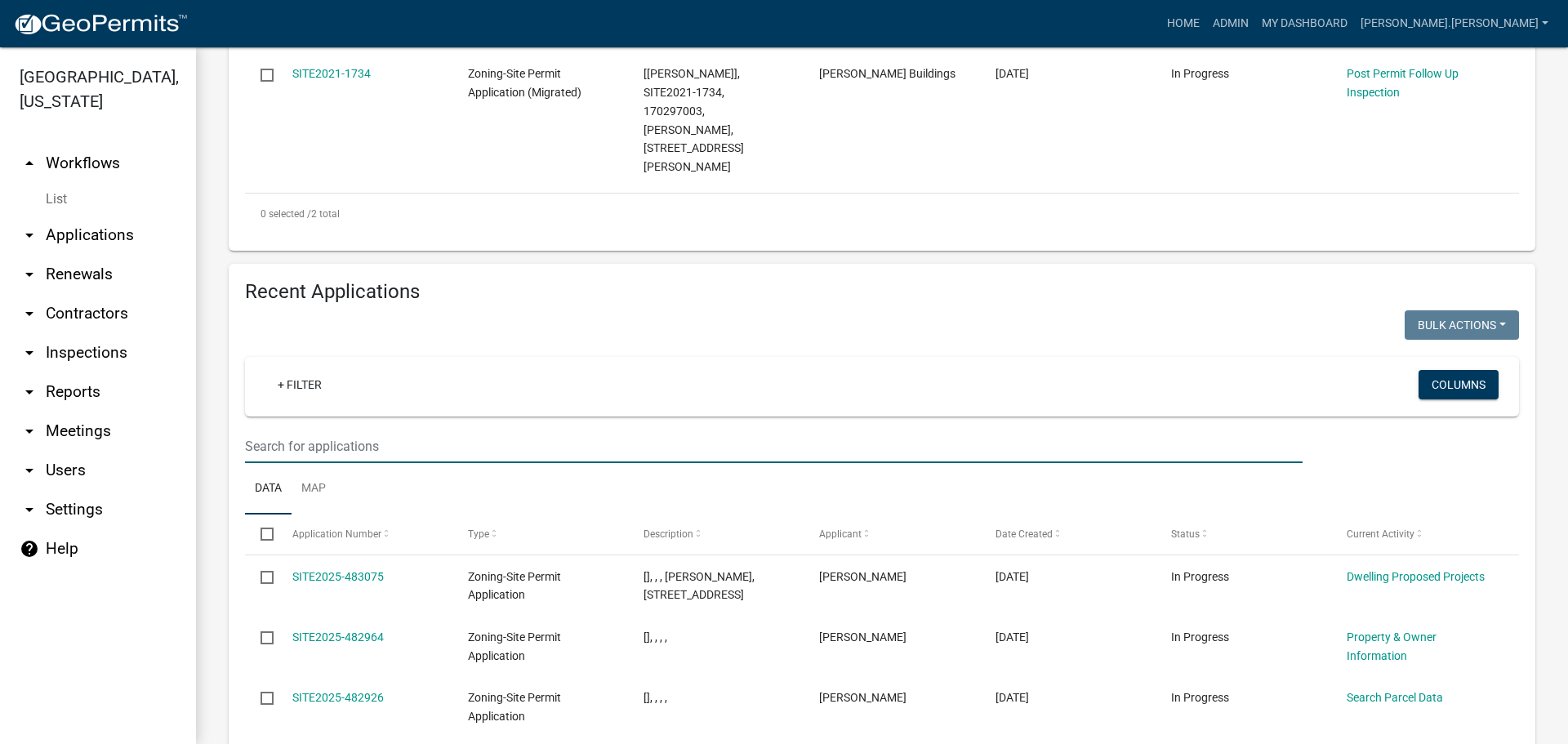
click at [304, 430] on input "text" at bounding box center [773, 447] width 1058 height 34
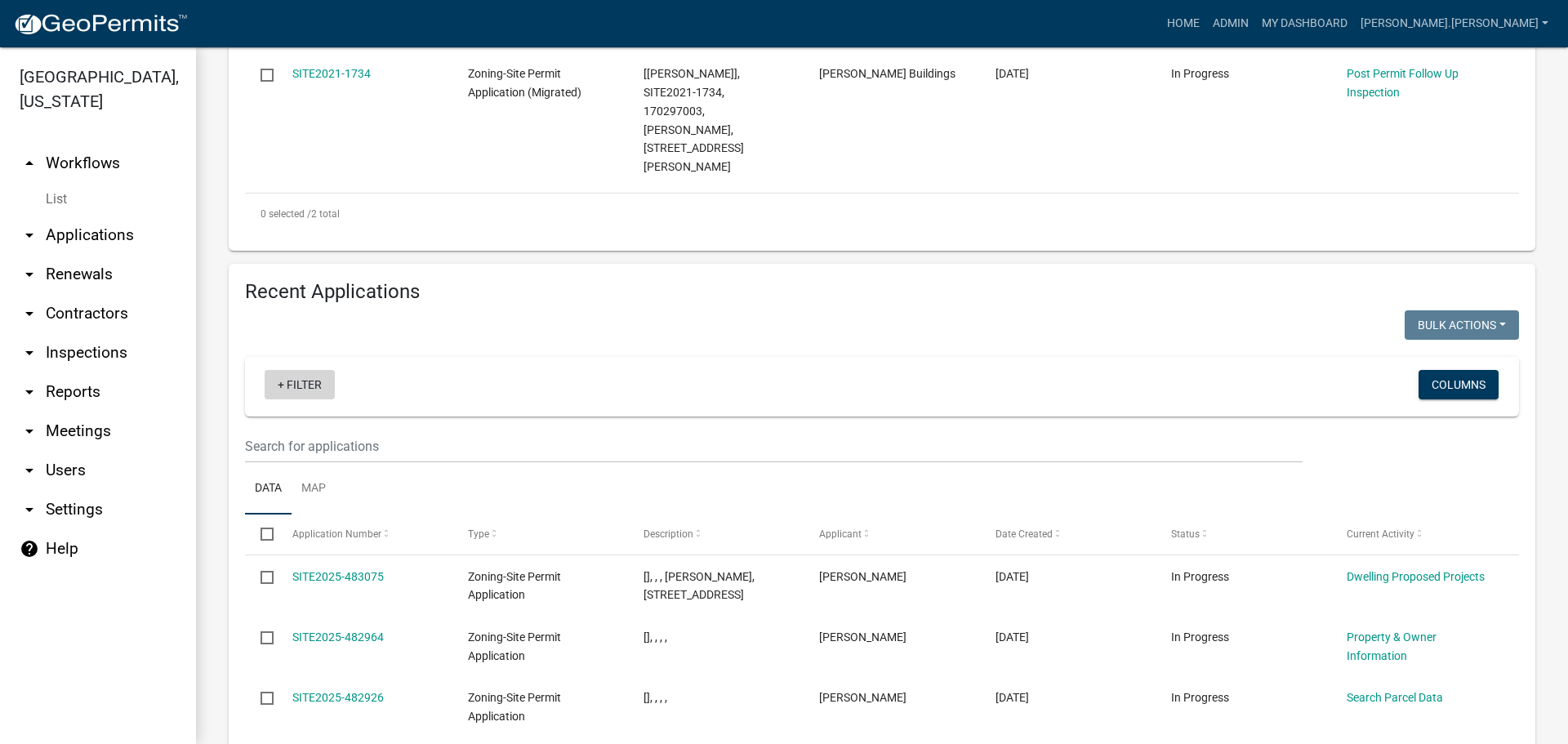
click at [272, 370] on link "+ Filter" at bounding box center [300, 384] width 71 height 29
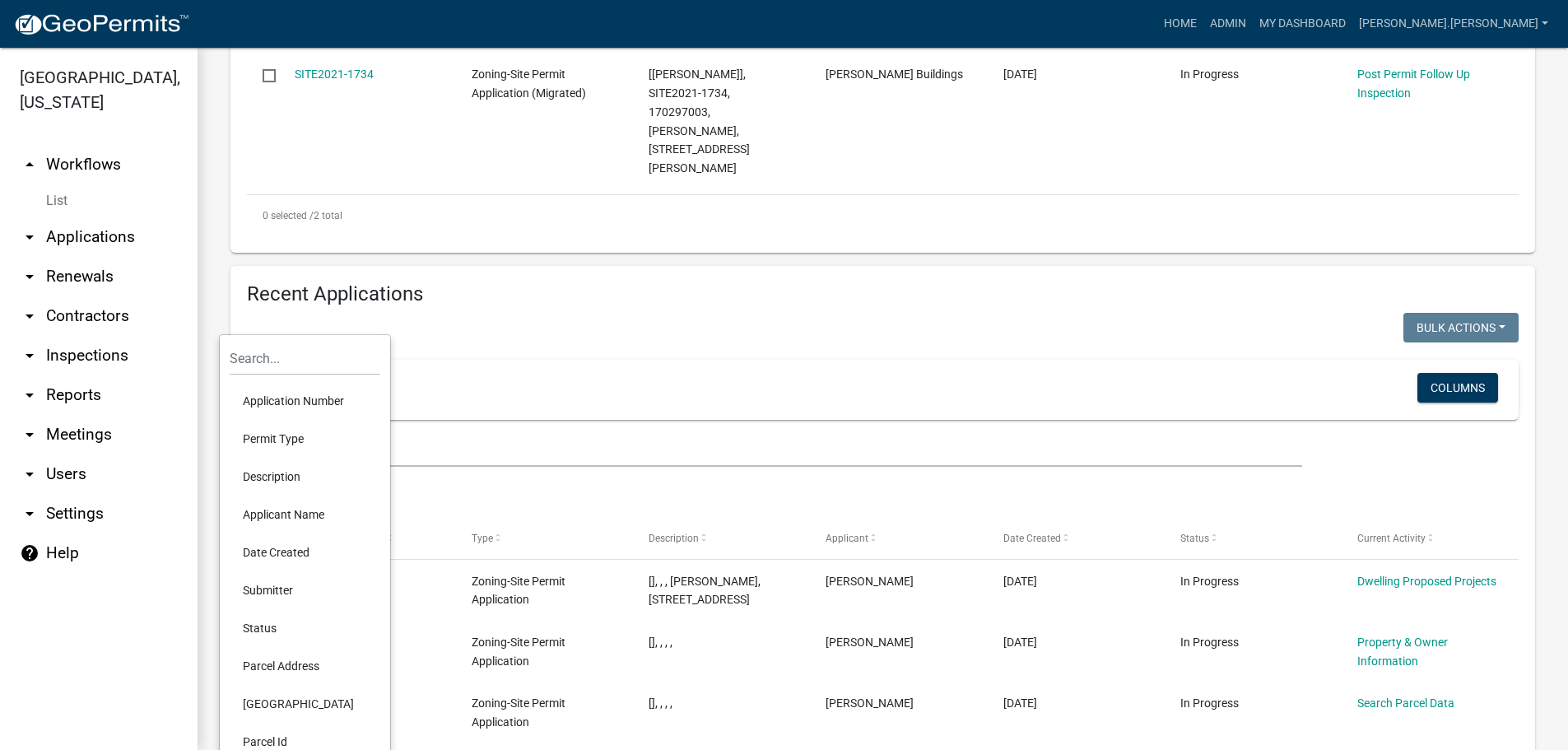
click at [287, 732] on li "Parcel Id" at bounding box center [304, 741] width 150 height 38
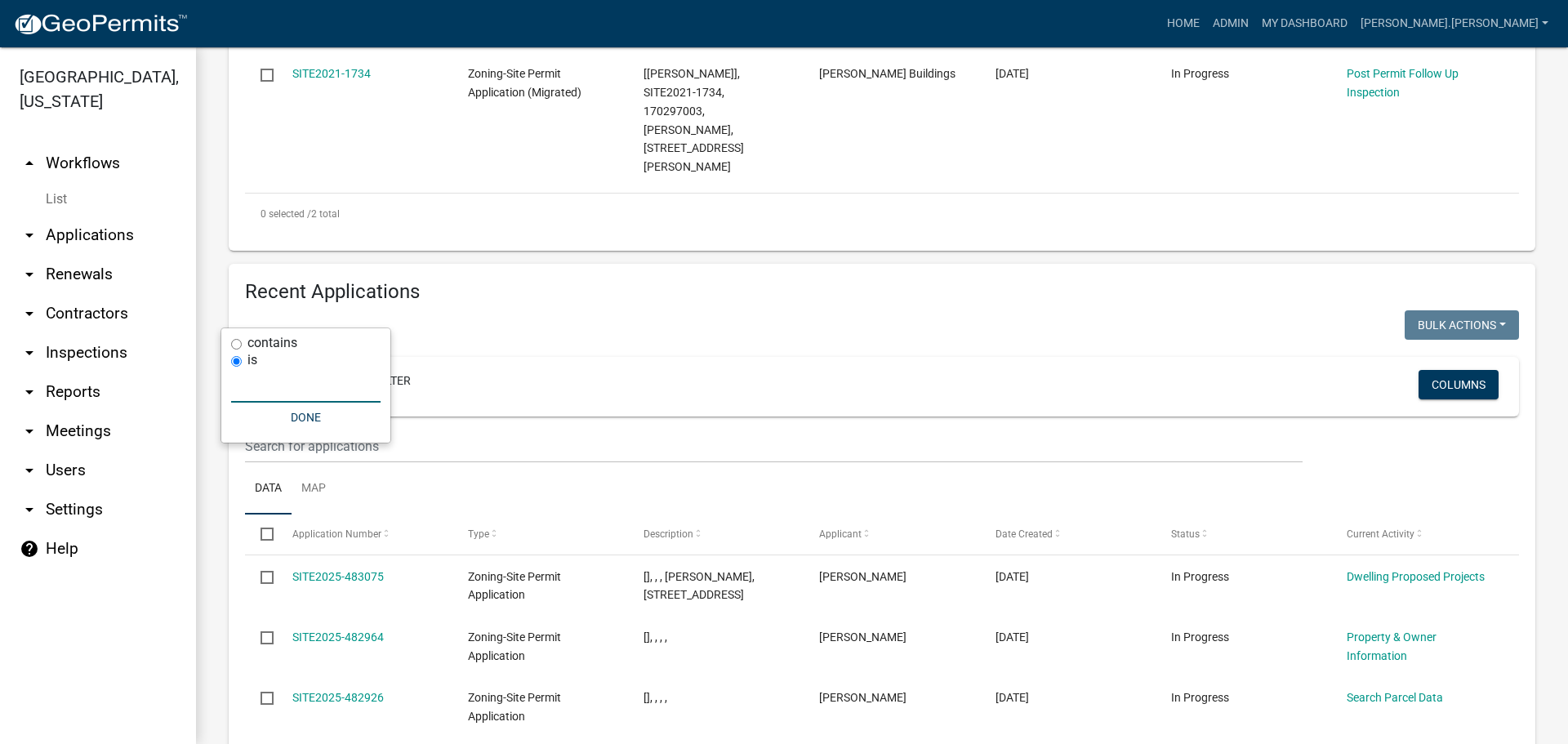
click at [305, 397] on input "text" at bounding box center [305, 386] width 149 height 34
type input "170297003"
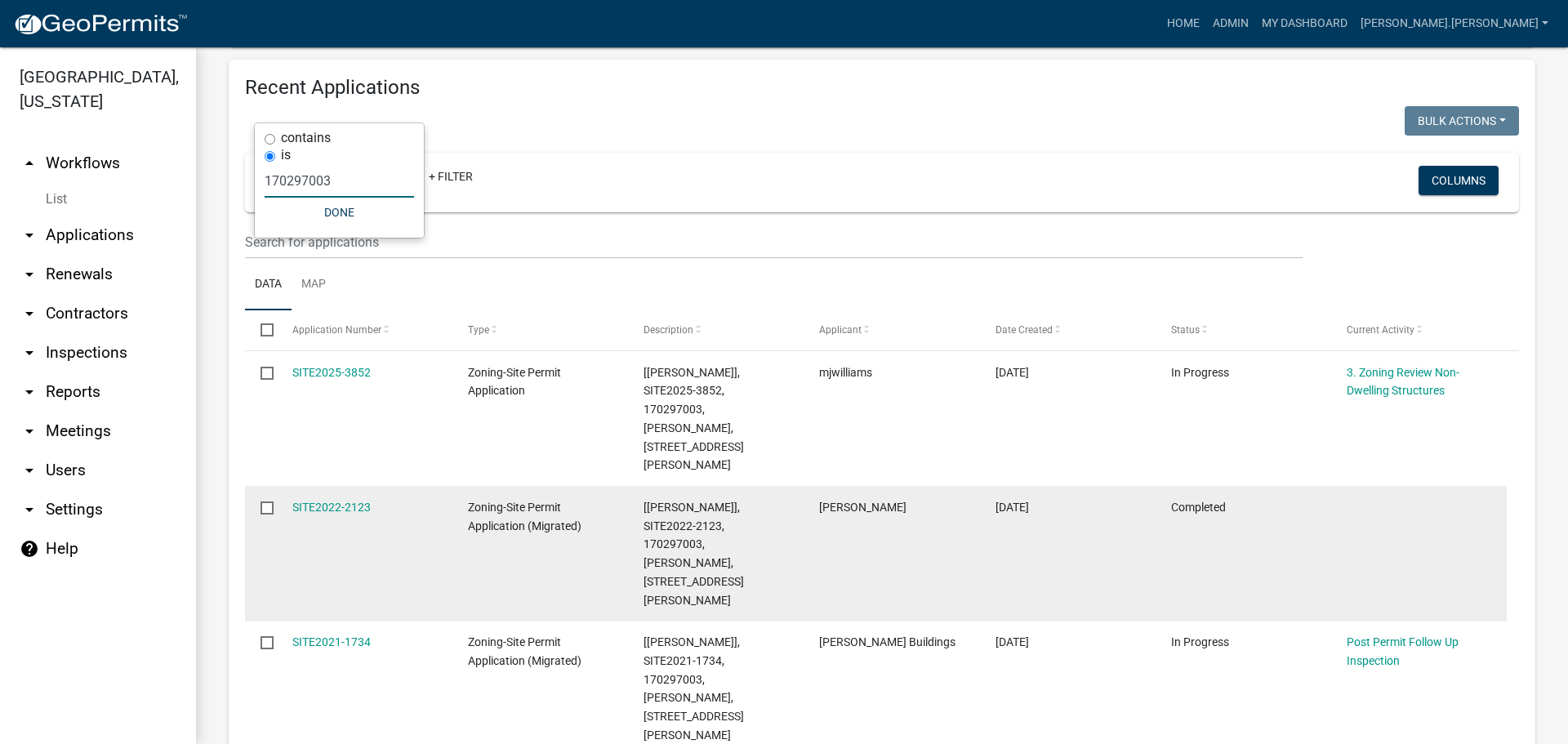
scroll to position [846, 0]
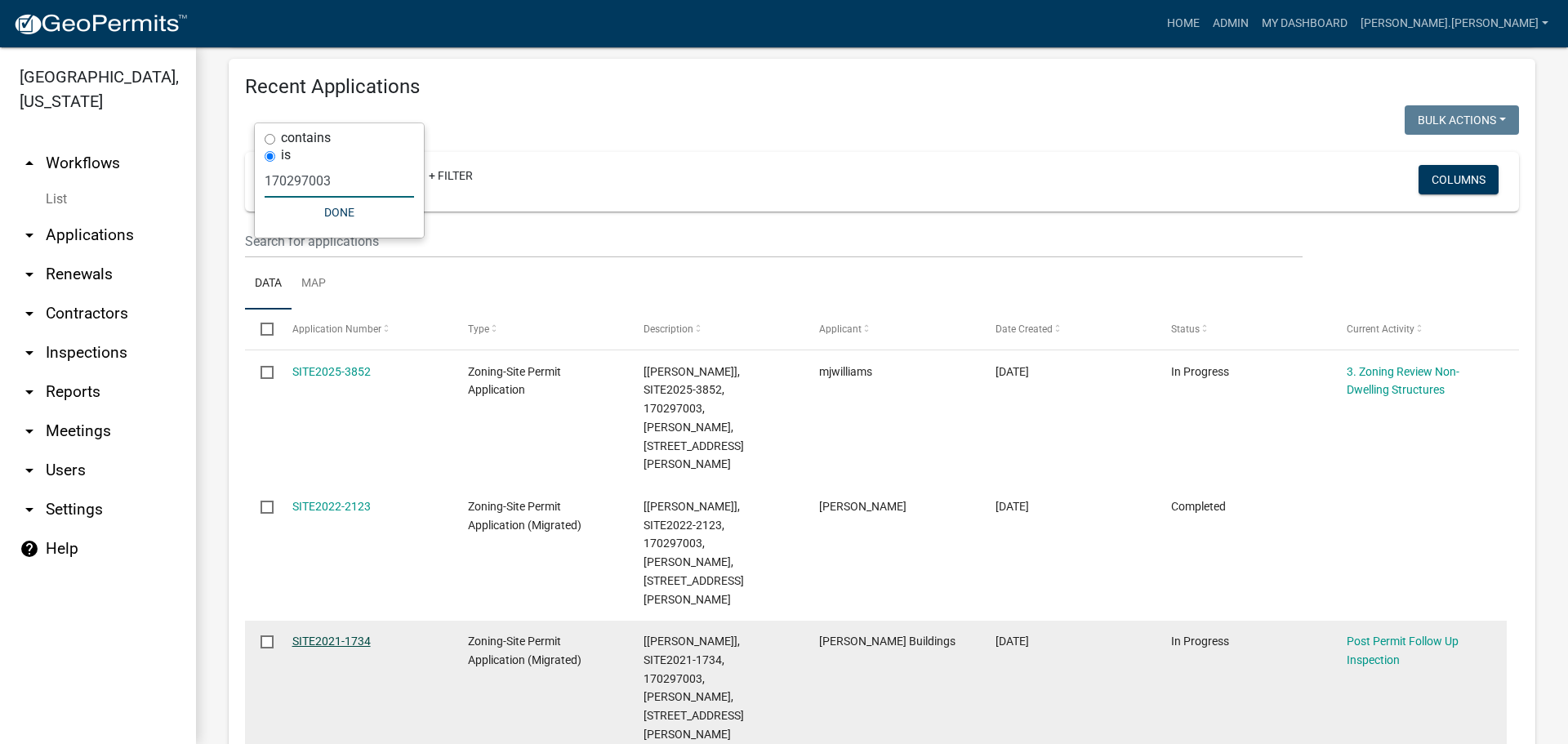
click at [354, 635] on link "SITE2021-1734" at bounding box center [331, 641] width 79 height 13
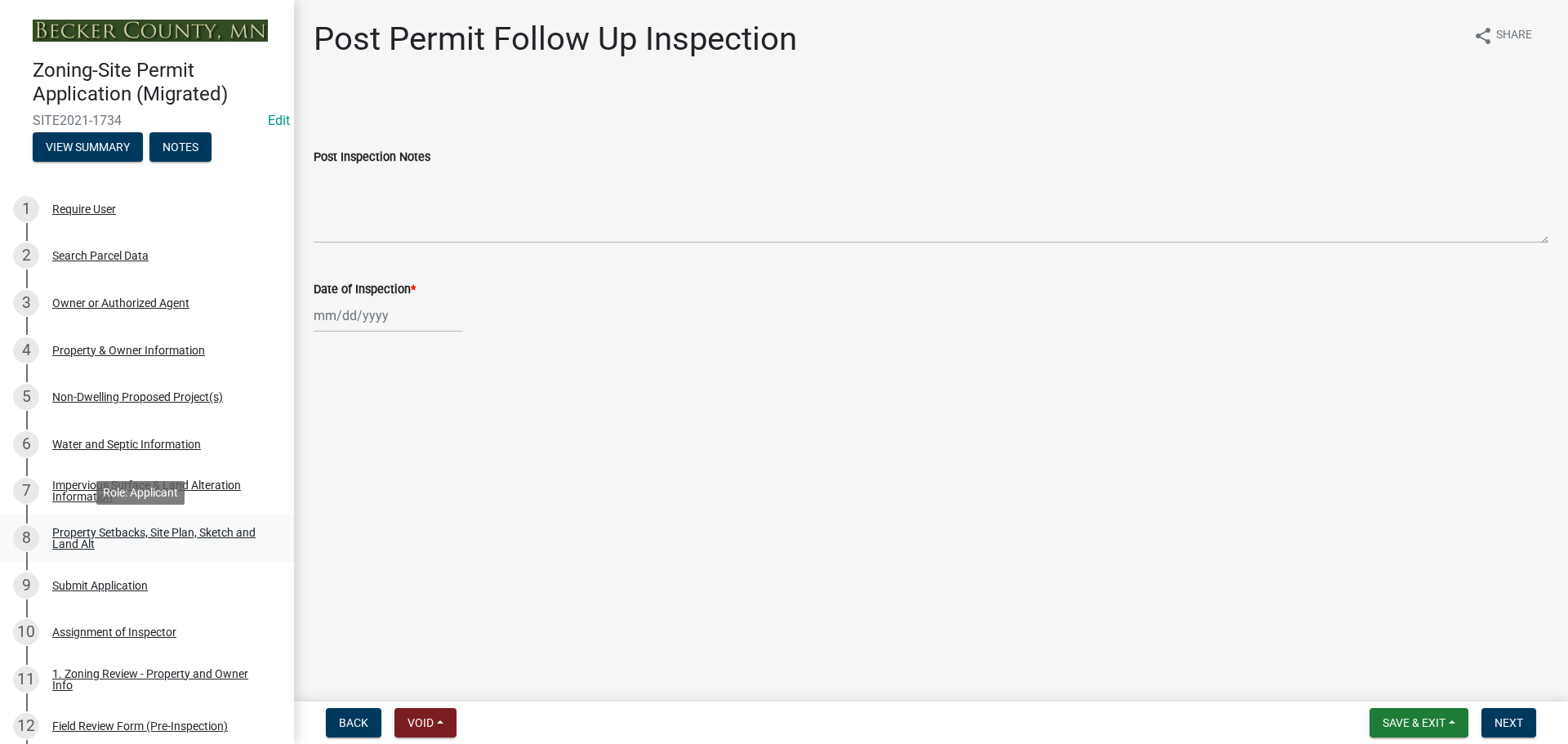
click at [149, 530] on div "Property Setbacks, Site Plan, Sketch and Land Alt" at bounding box center [160, 538] width 215 height 23
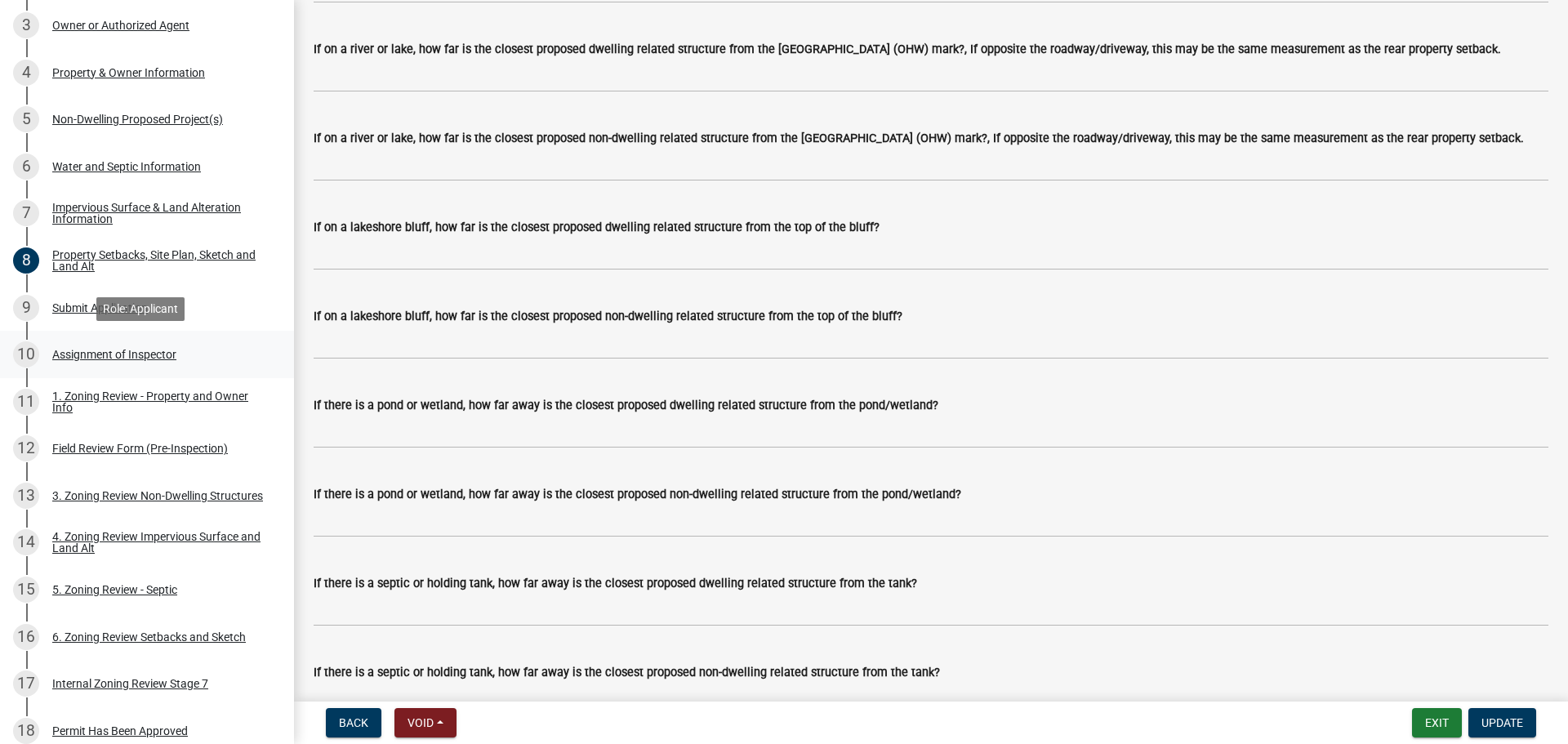
scroll to position [408, 0]
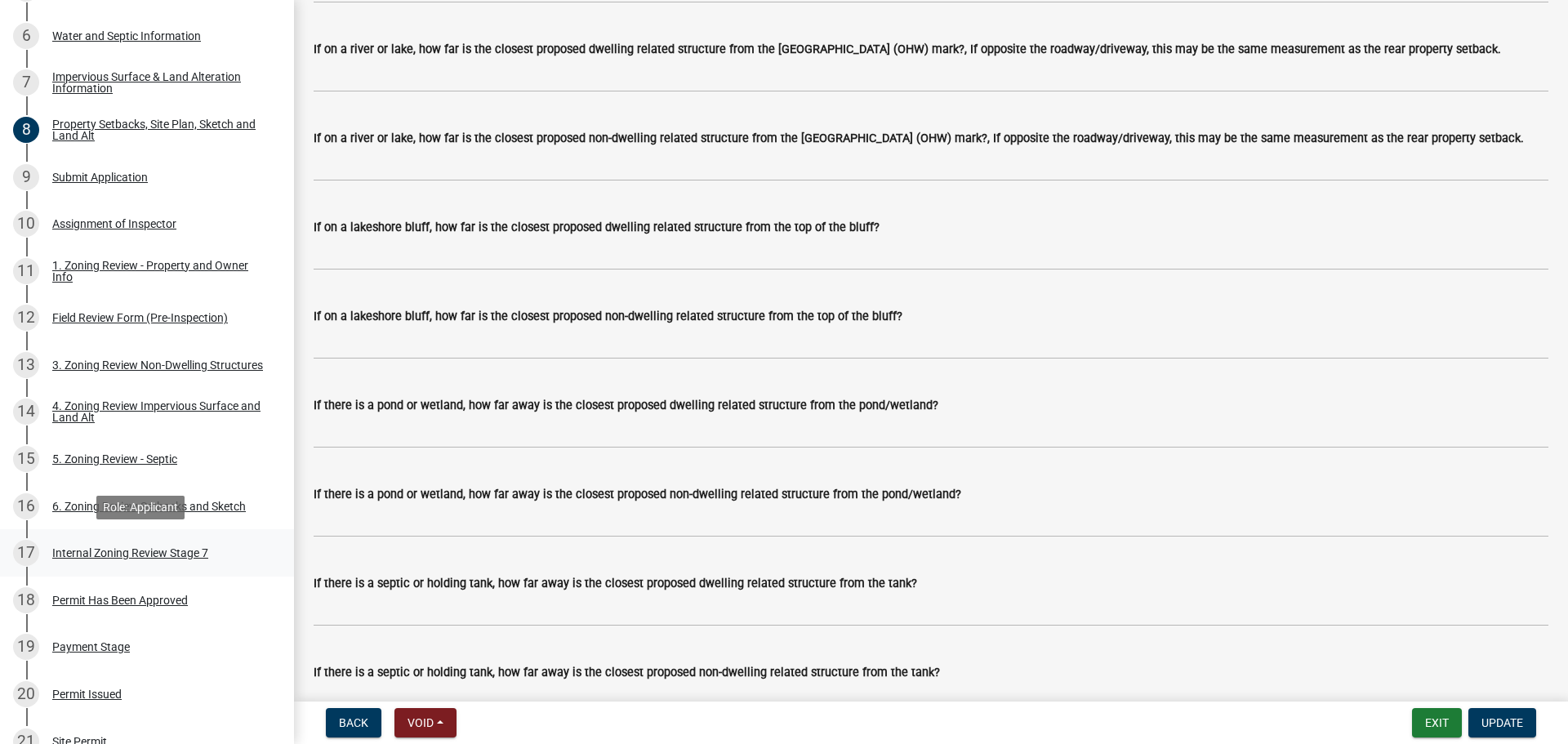
click at [159, 553] on div "Internal Zoning Review Stage 7" at bounding box center [130, 552] width 156 height 11
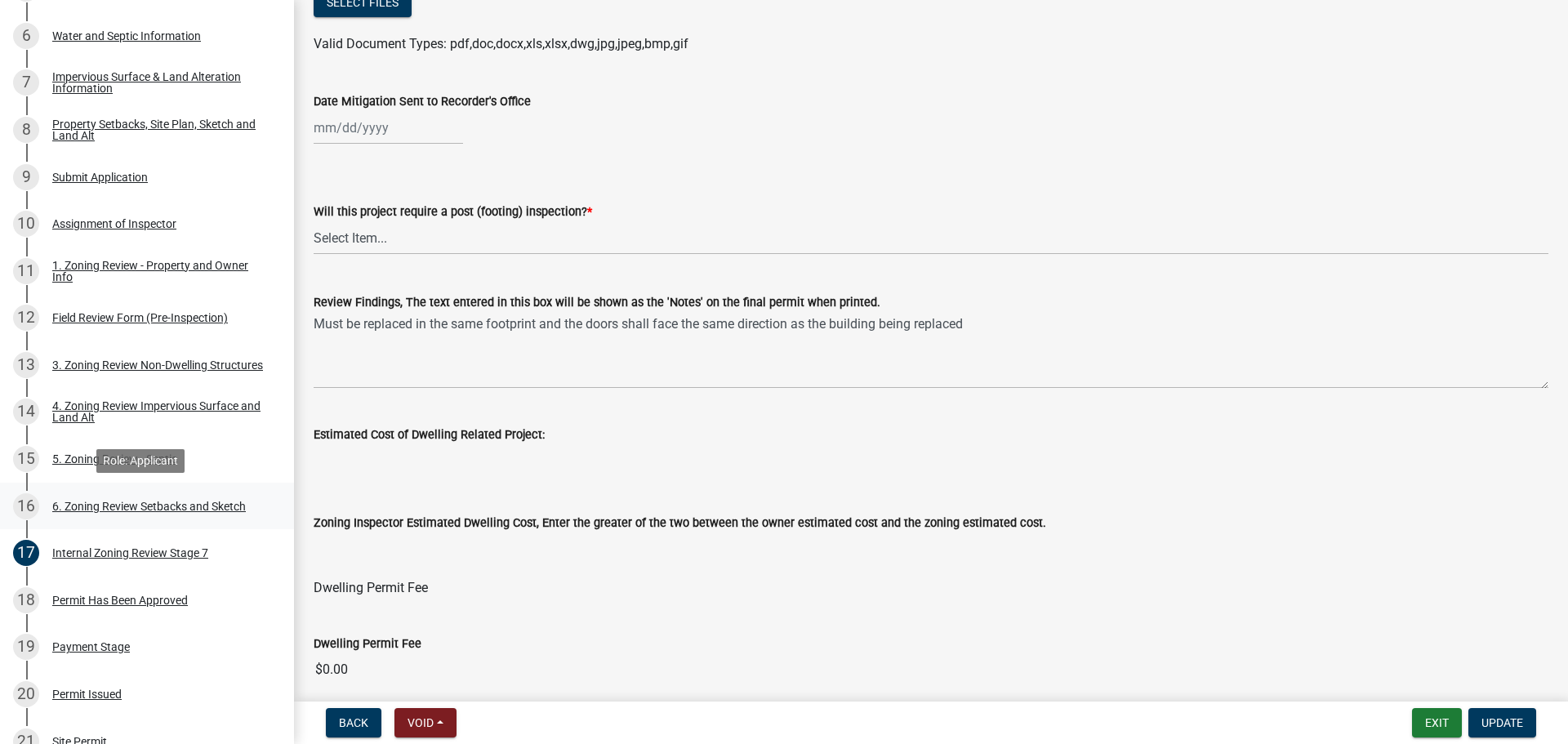
click at [172, 506] on div "6. Zoning Review Setbacks and Sketch" at bounding box center [148, 506] width 193 height 11
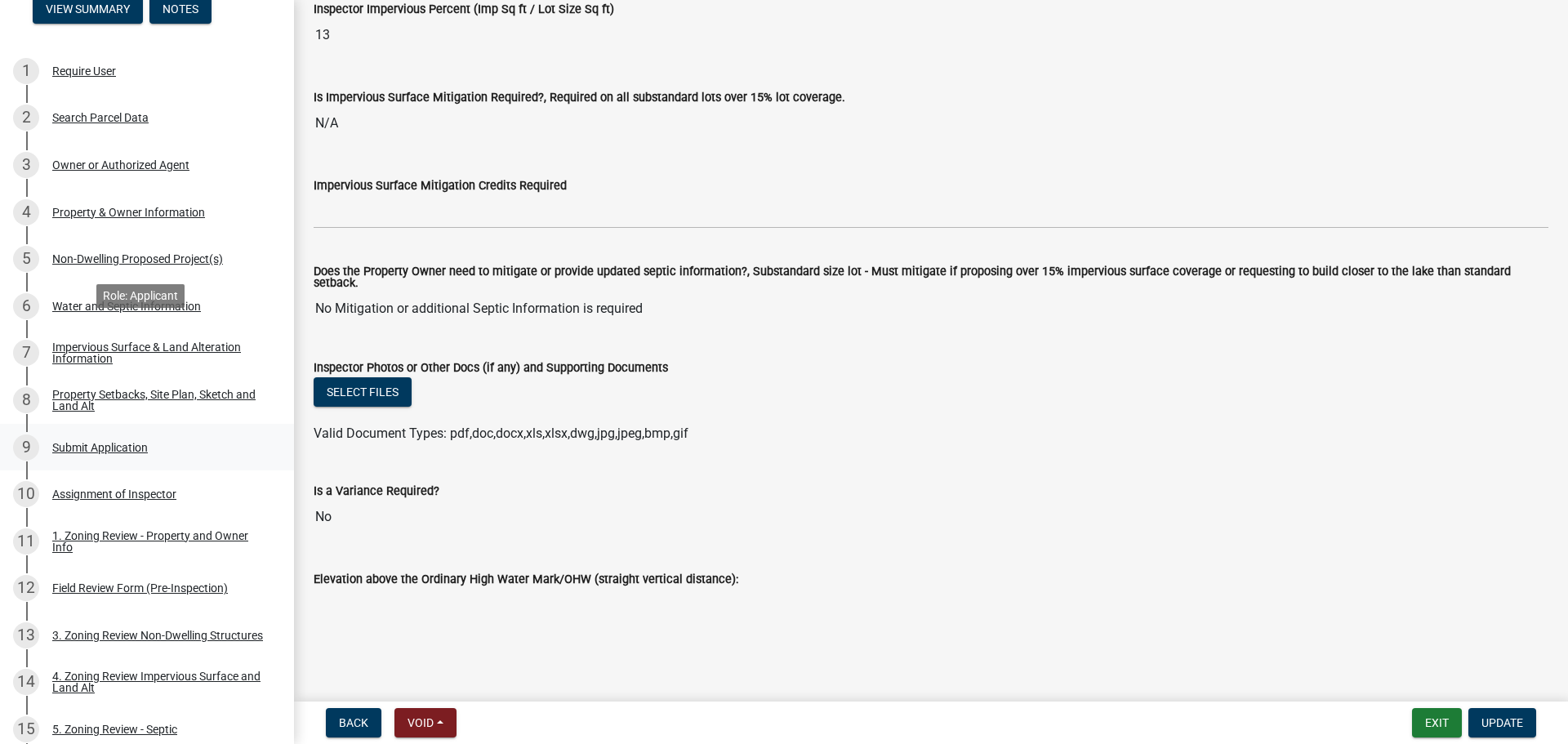
scroll to position [81, 0]
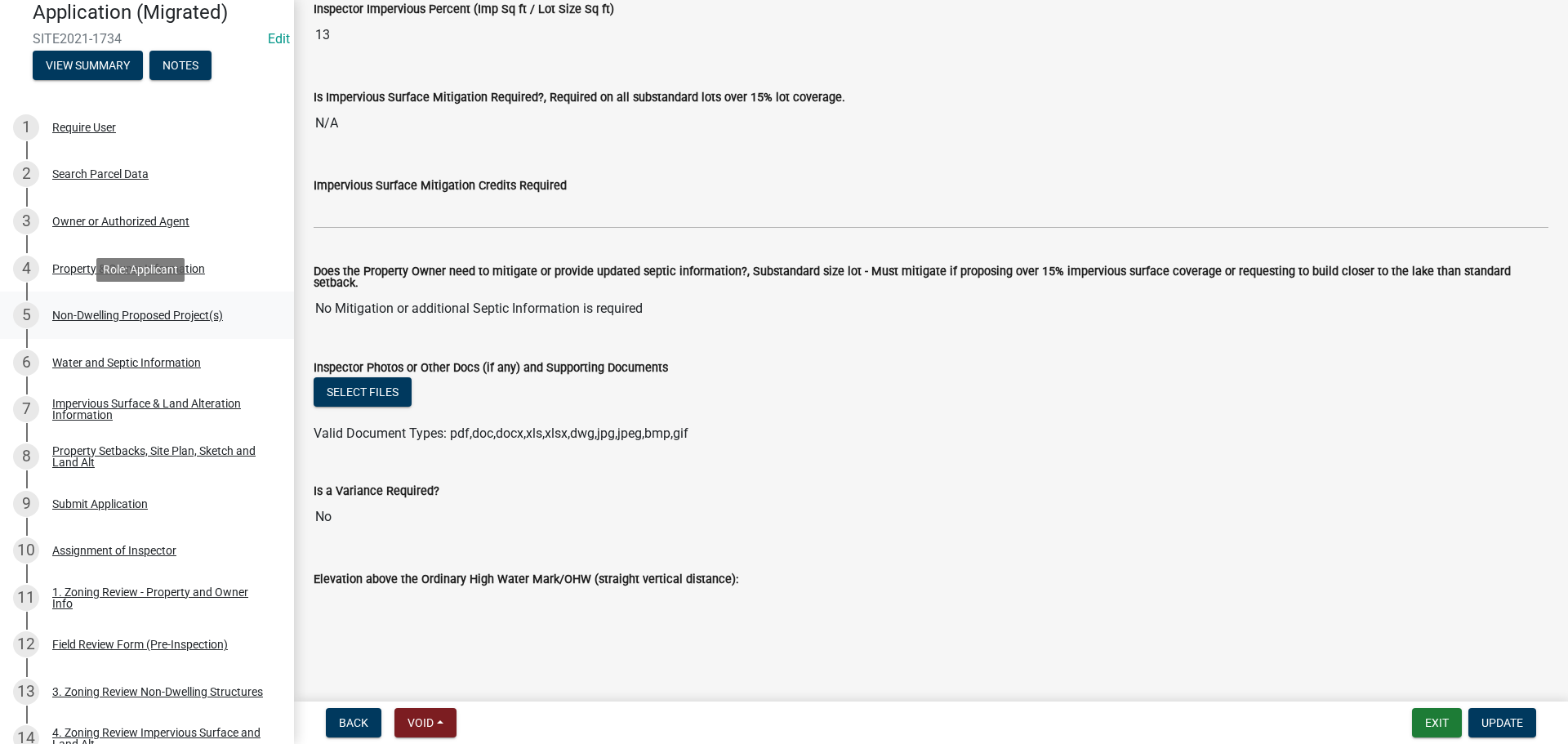
click at [163, 310] on div "Non-Dwelling Proposed Project(s)" at bounding box center [137, 315] width 170 height 11
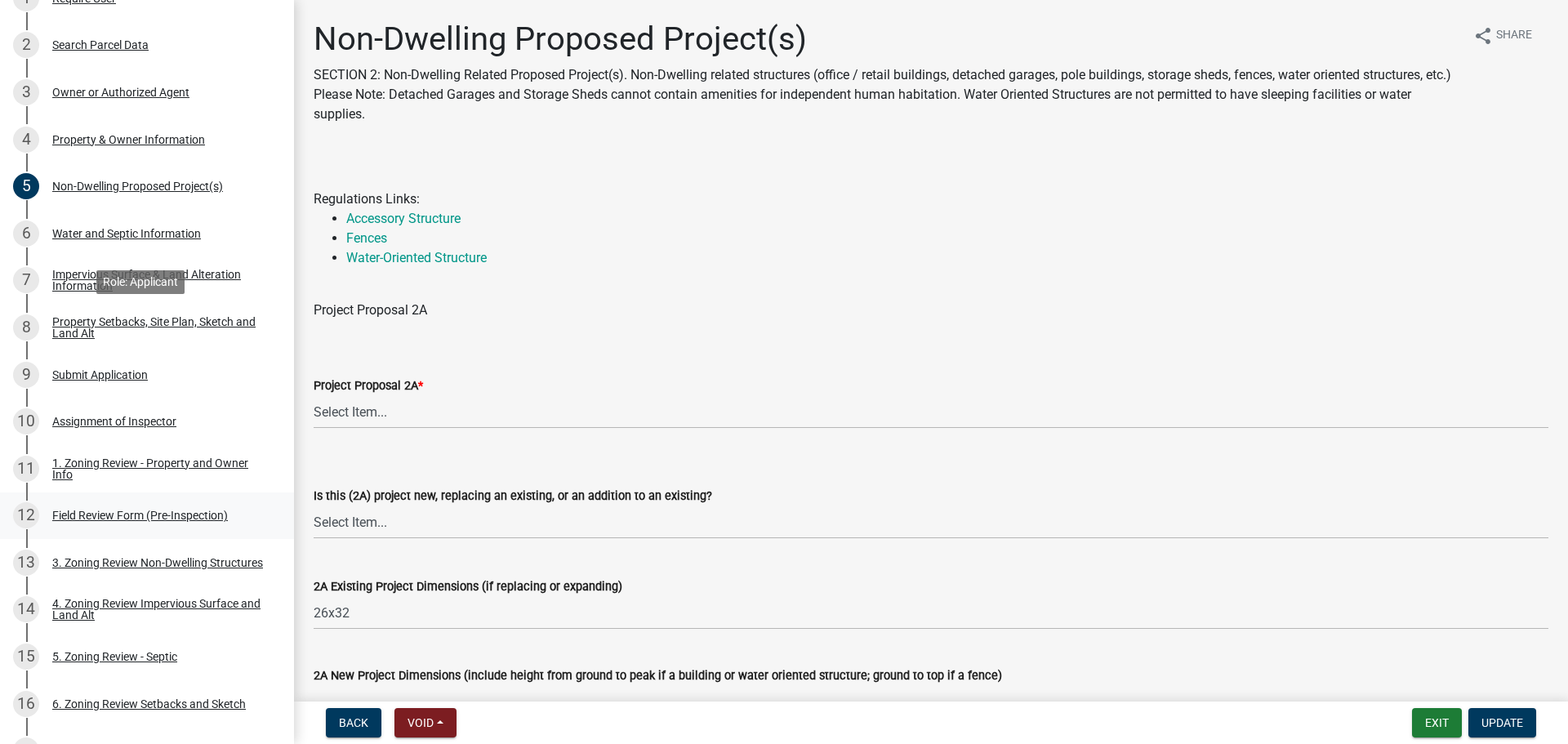
scroll to position [408, 0]
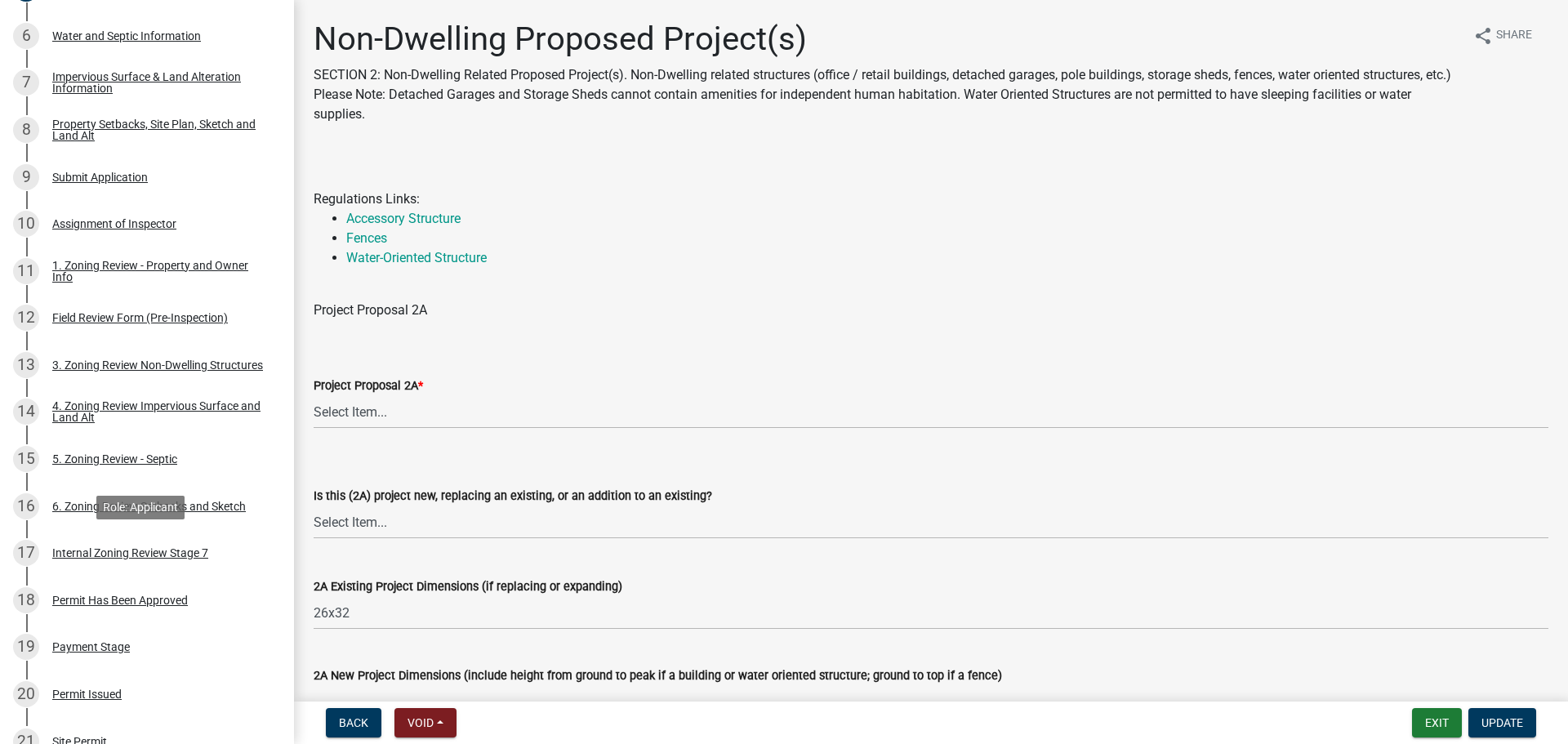
click at [162, 543] on div "17 Internal Zoning Review Stage 7" at bounding box center [140, 552] width 255 height 26
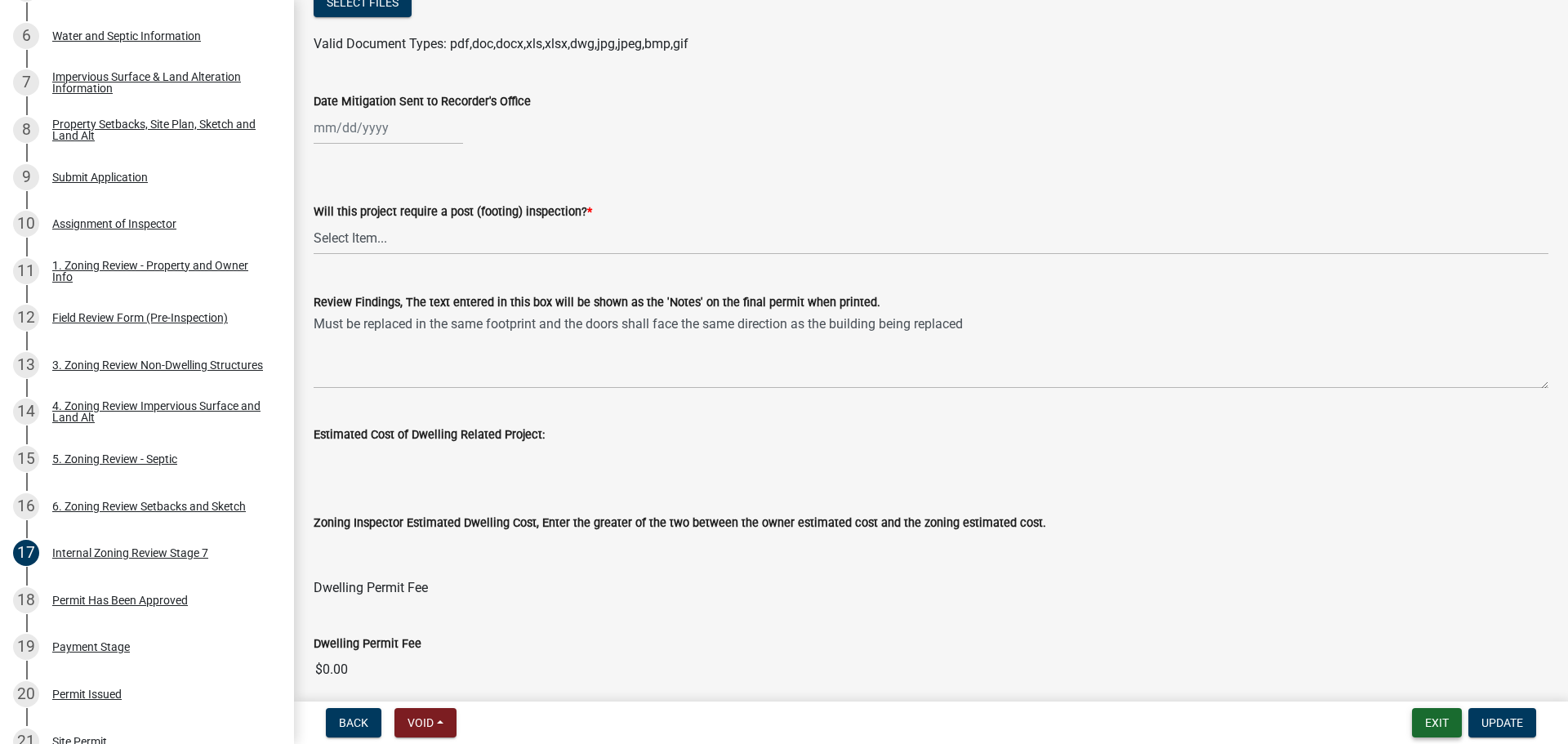
click at [1422, 724] on button "Exit" at bounding box center [1436, 722] width 49 height 29
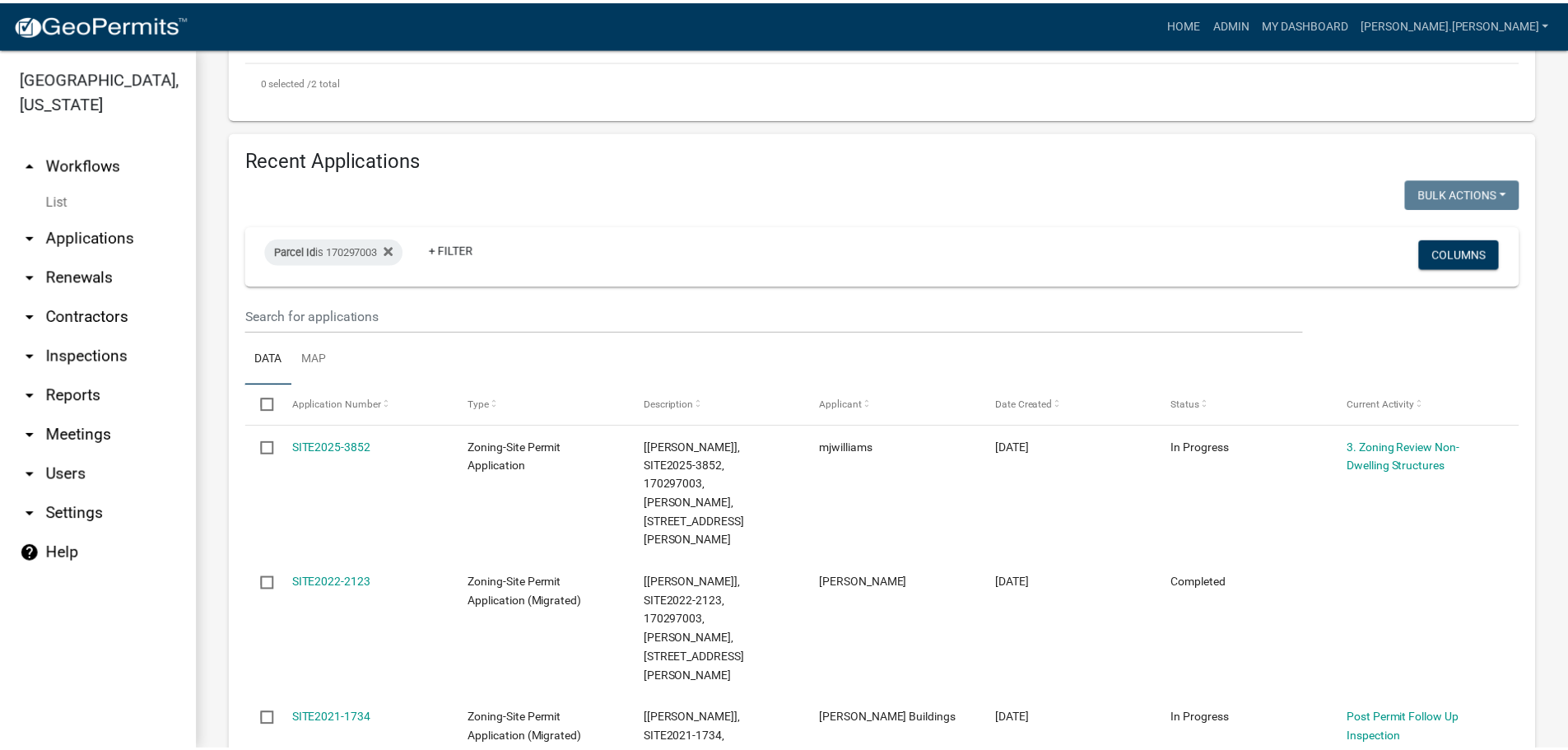
scroll to position [848, 0]
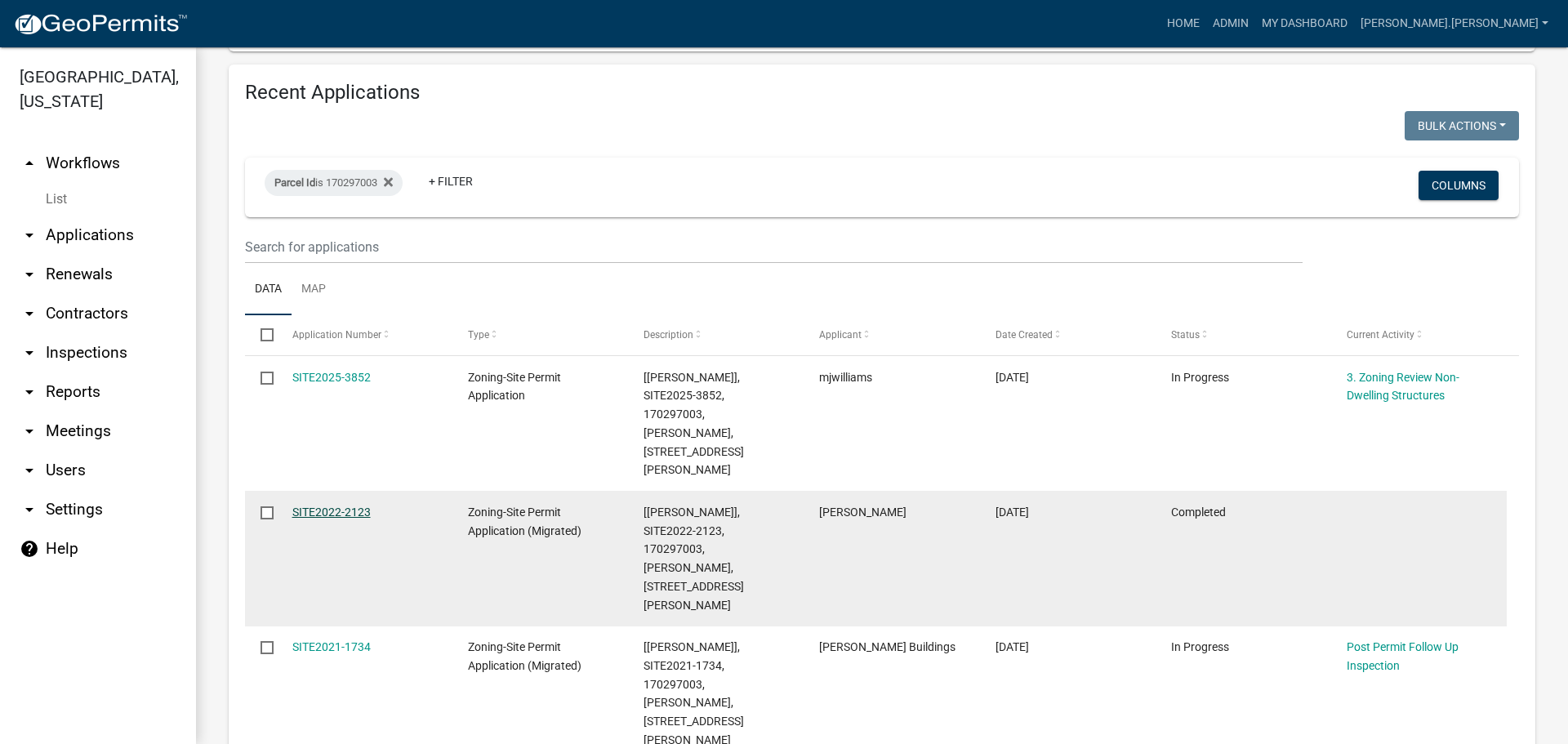
click at [310, 506] on link "SITE2022-2123" at bounding box center [331, 512] width 79 height 13
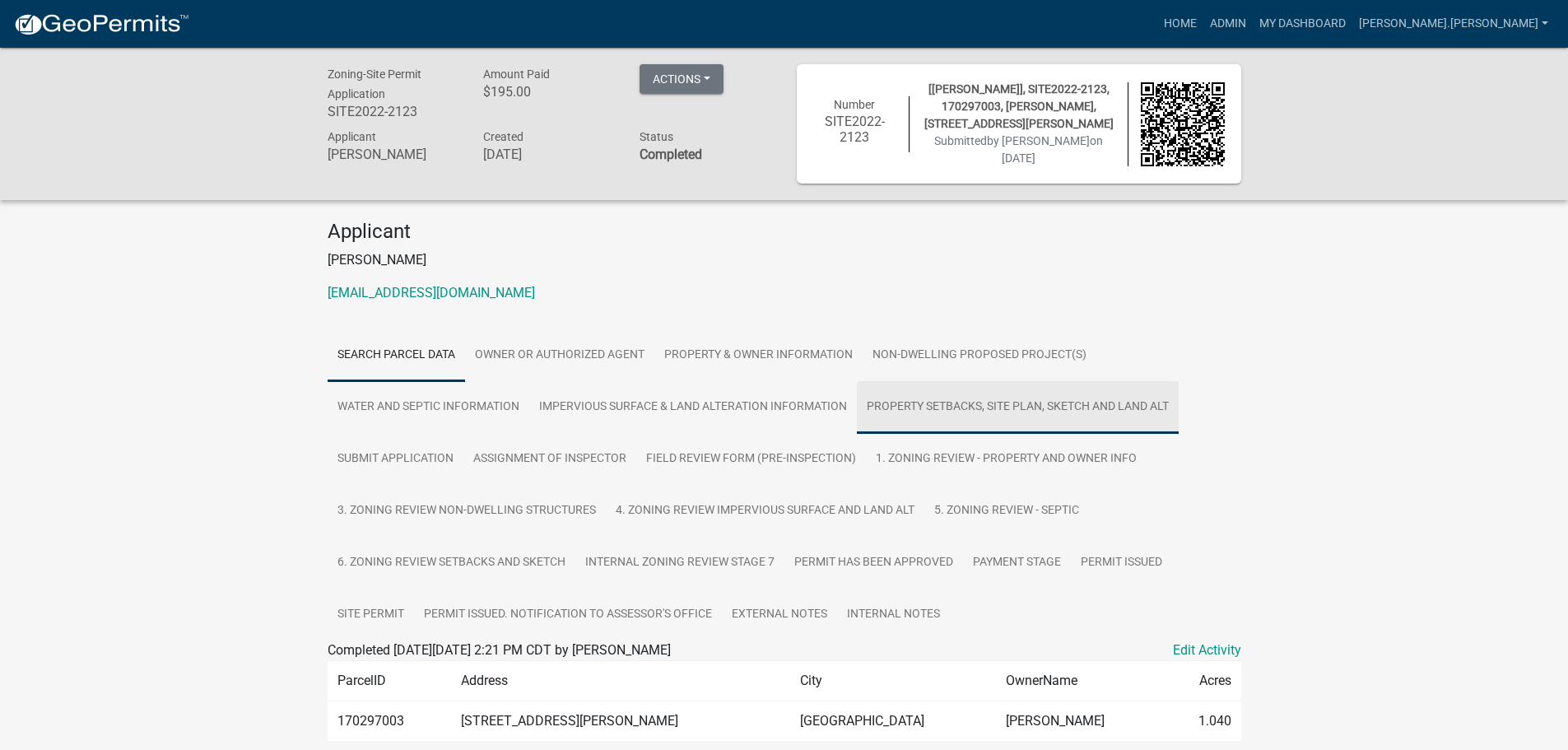
click at [926, 404] on link "Property Setbacks, Site Plan, Sketch and Land Alt" at bounding box center [1018, 407] width 322 height 52
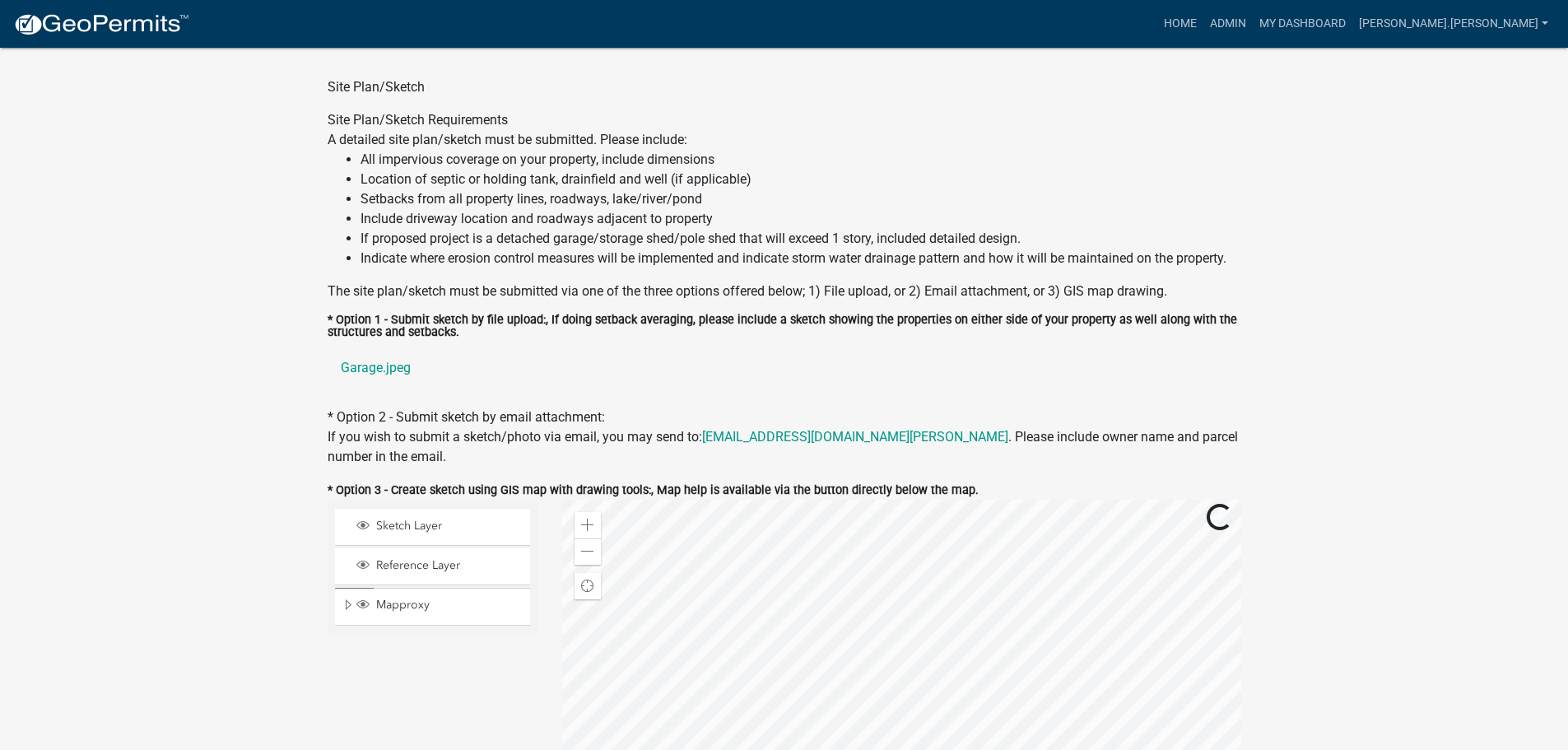
scroll to position [658, 0]
click at [396, 368] on link "Garage.jpeg" at bounding box center [784, 365] width 914 height 39
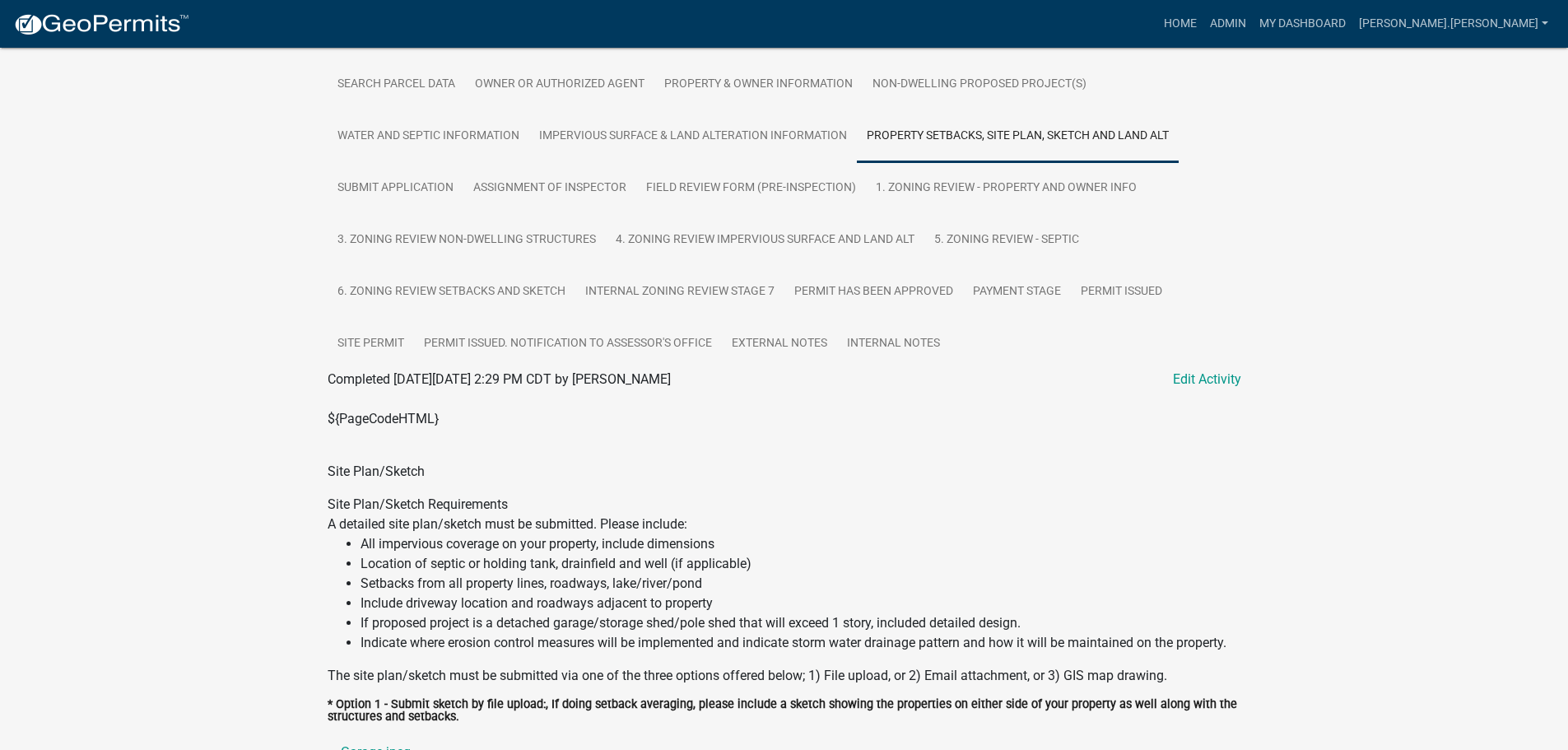
scroll to position [165, 0]
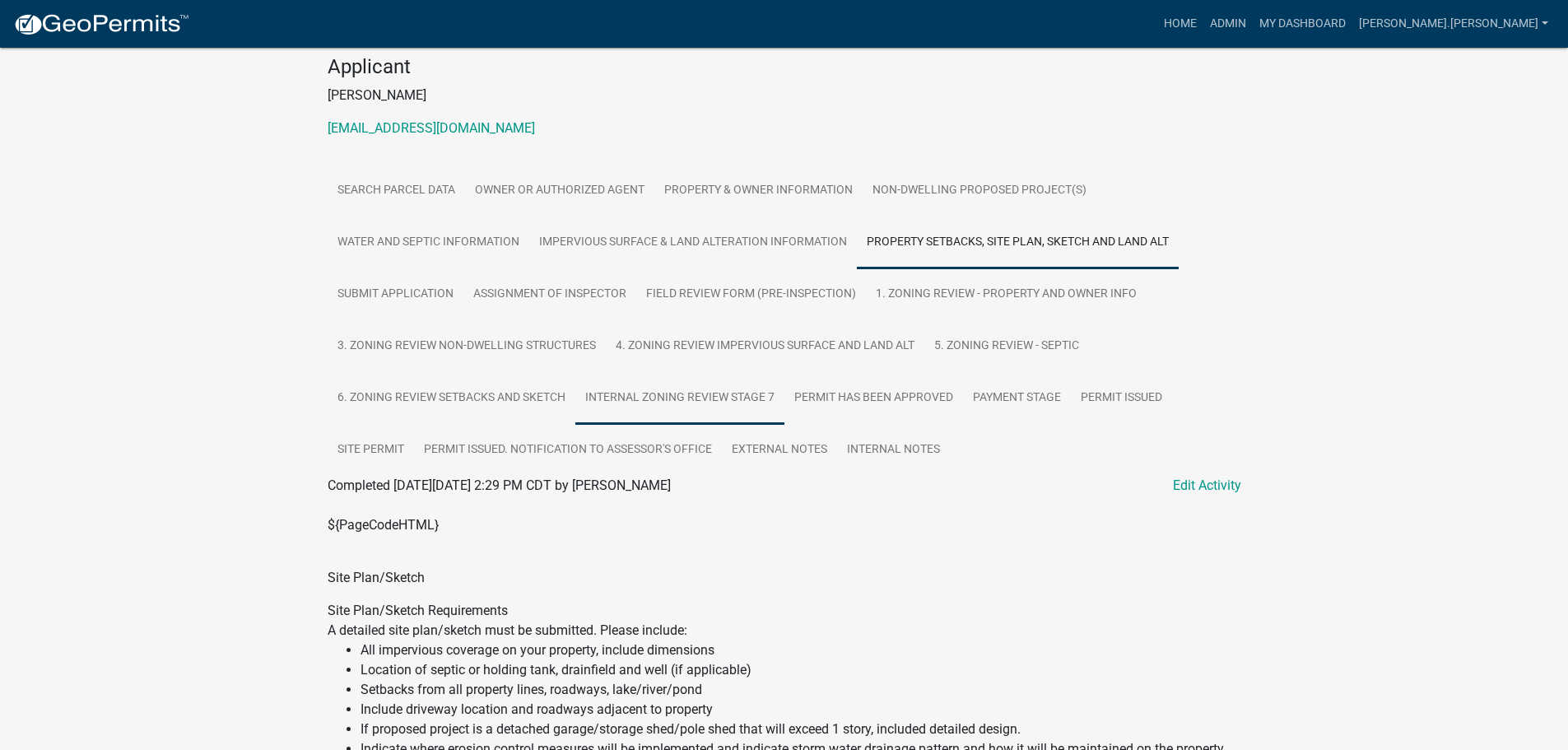
click at [742, 399] on link "Internal Zoning Review Stage 7" at bounding box center [680, 398] width 209 height 52
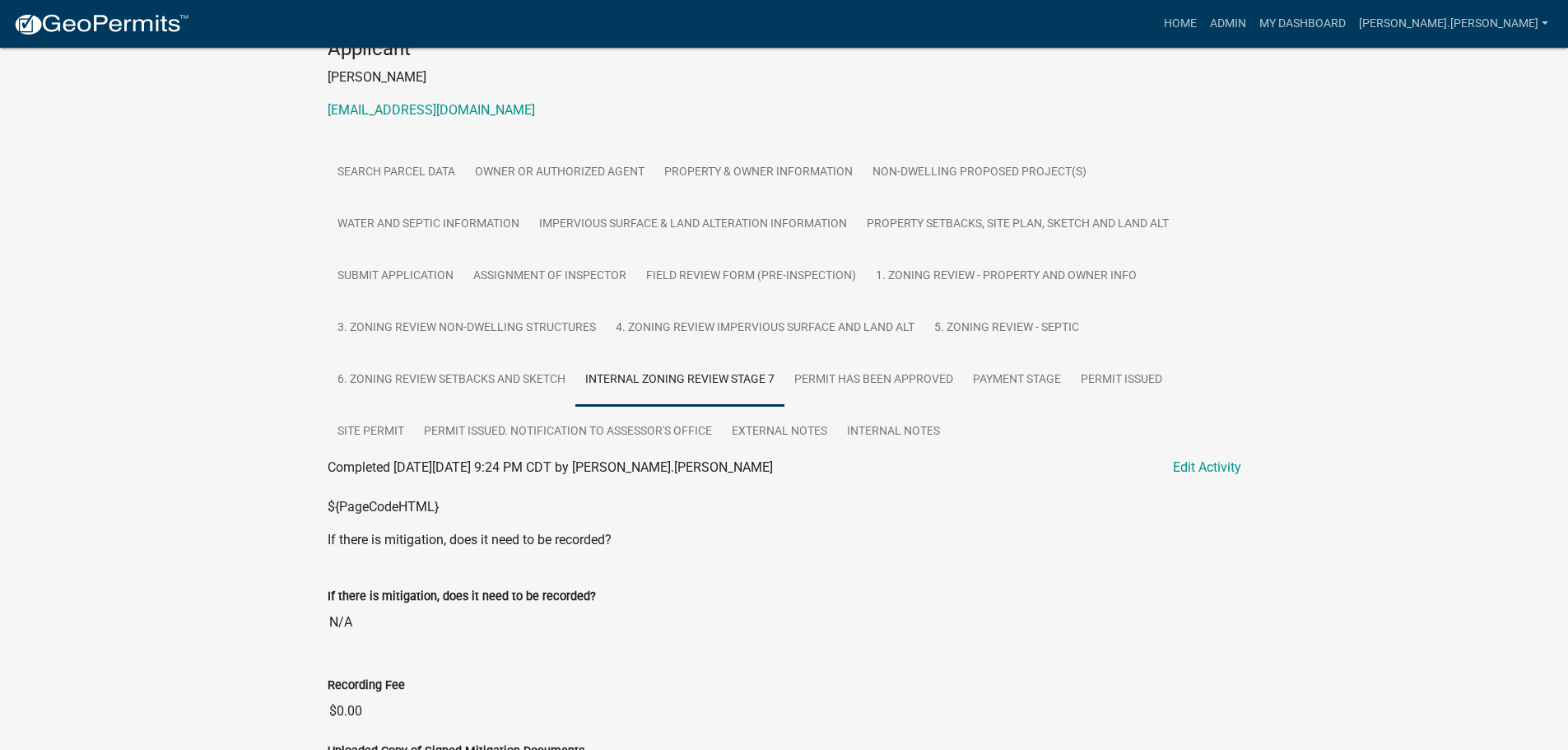
scroll to position [177, 0]
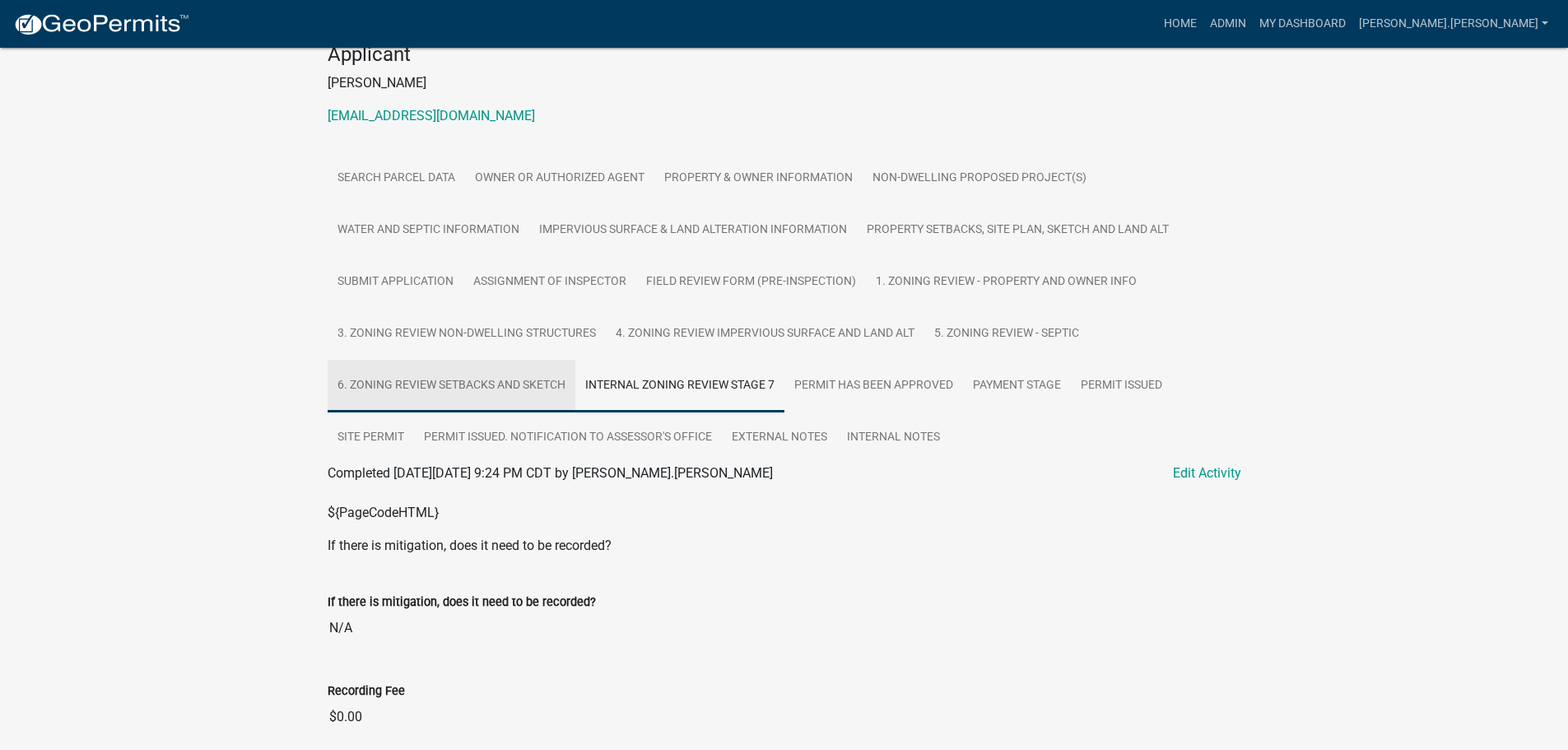
click at [381, 389] on link "6. Zoning Review Setbacks and Sketch" at bounding box center [451, 385] width 247 height 52
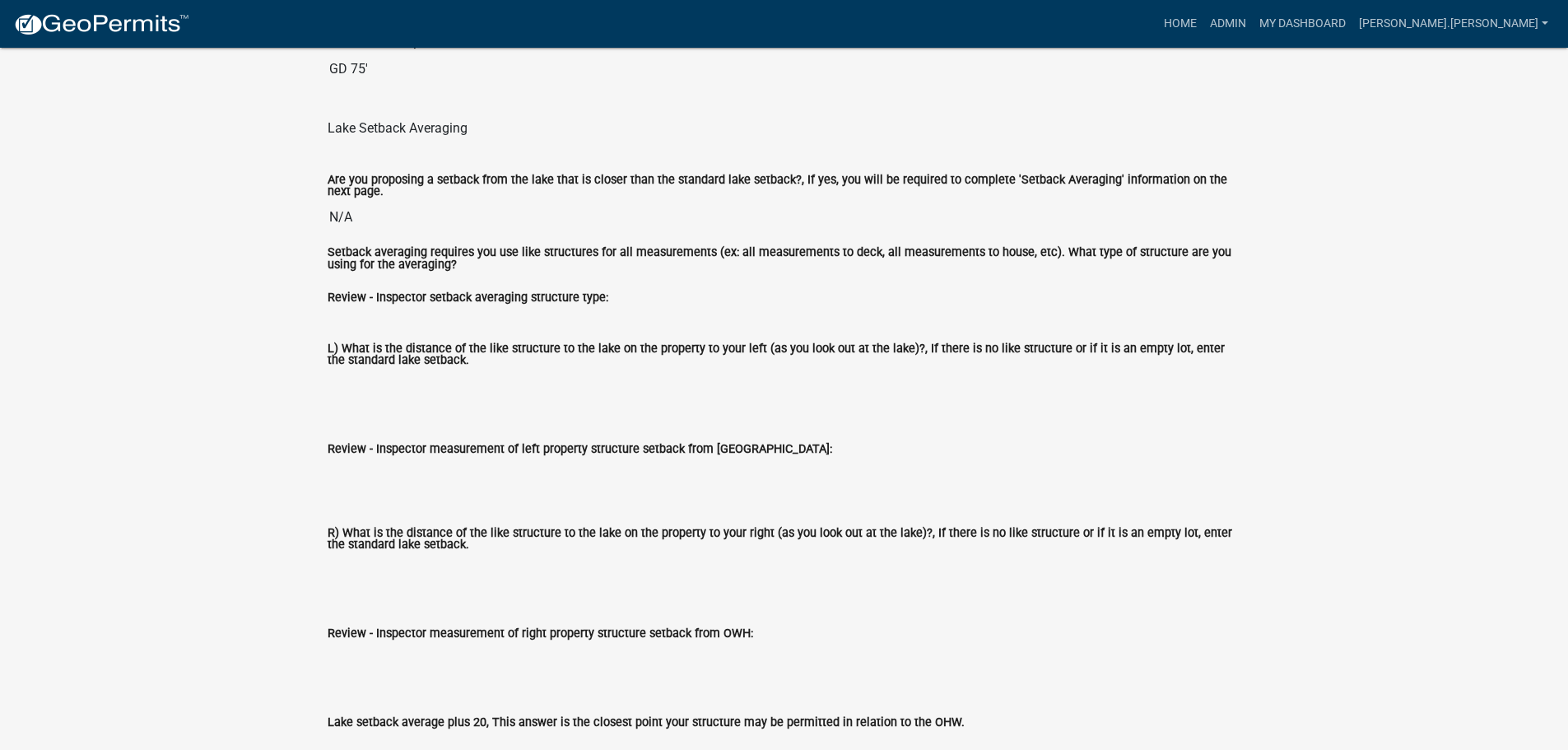
scroll to position [5068, 0]
